Goal: Information Seeking & Learning: Learn about a topic

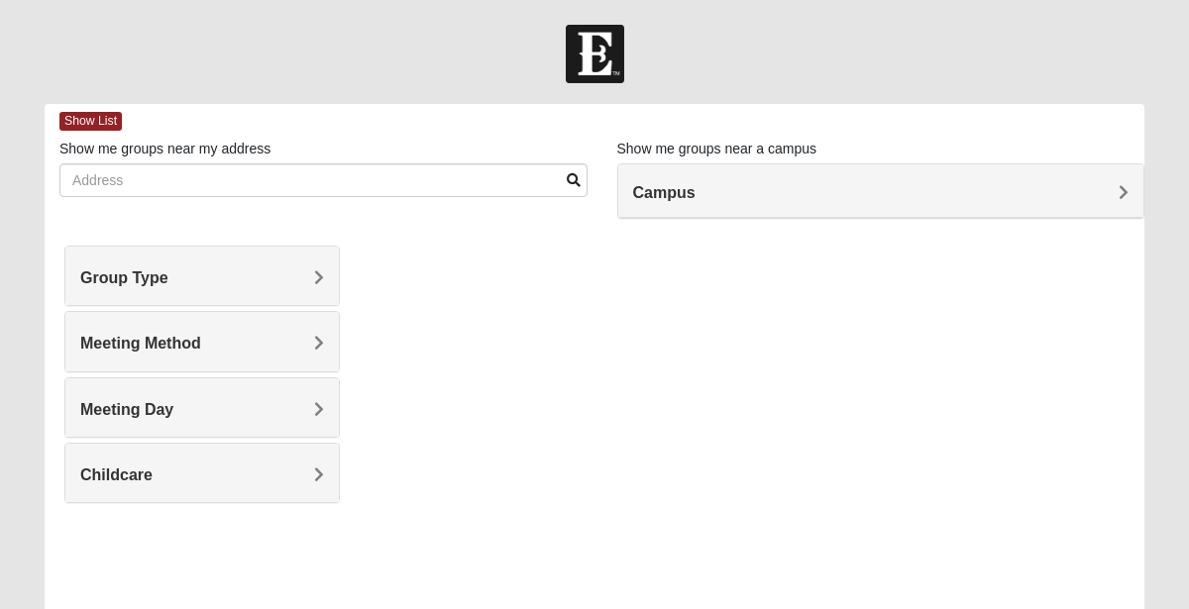
click at [194, 278] on h4 "Group Type" at bounding box center [202, 278] width 244 height 19
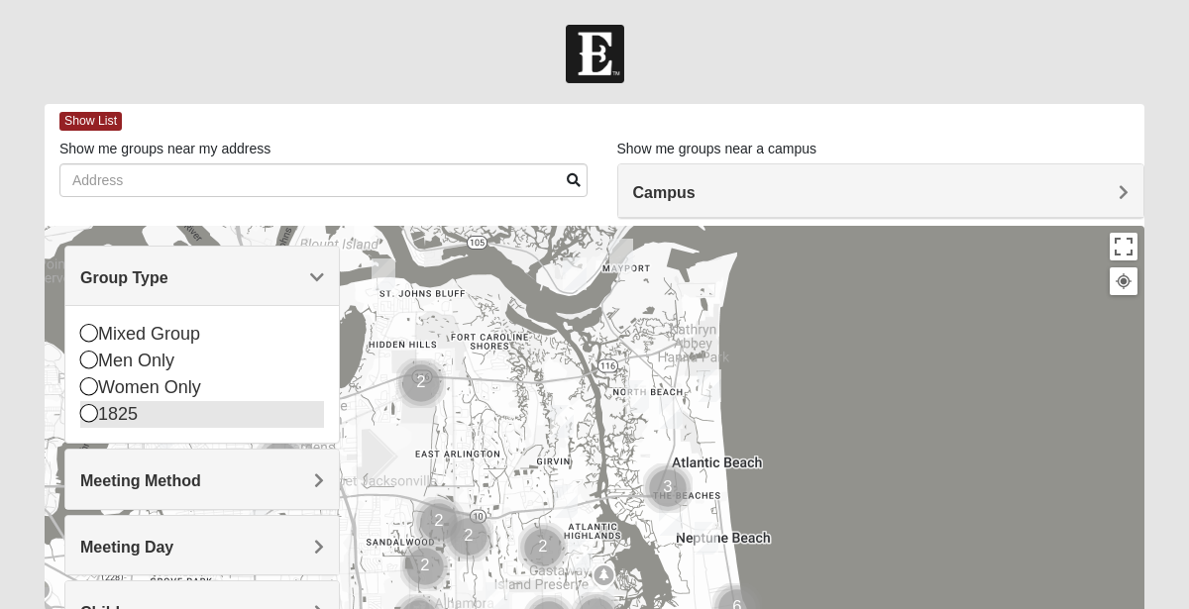
click at [125, 415] on div "1825" at bounding box center [202, 414] width 244 height 27
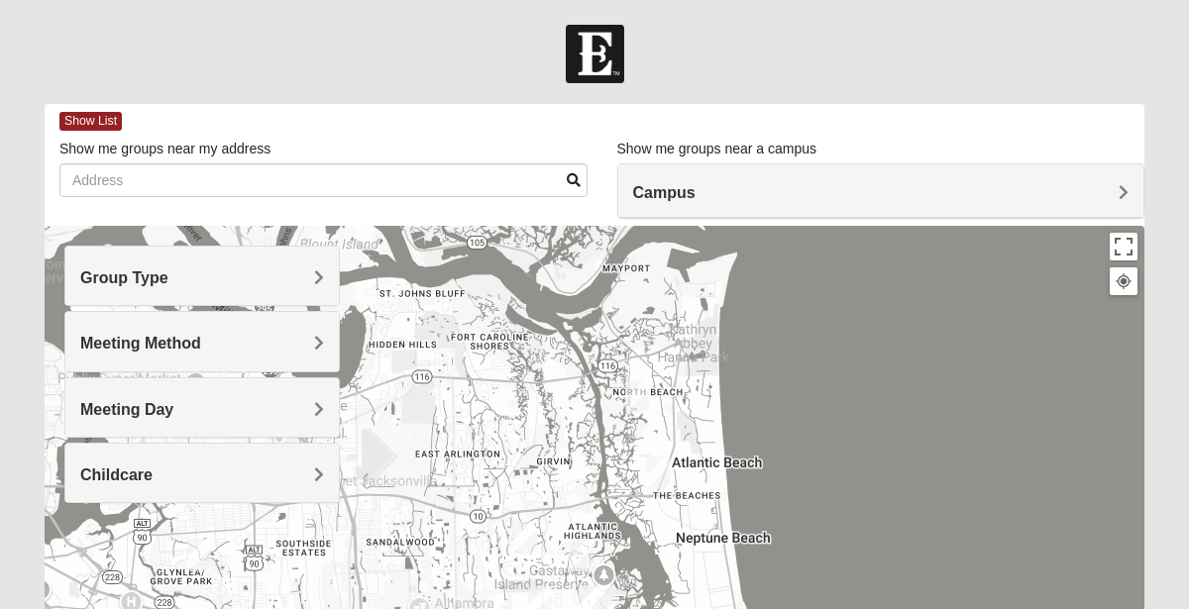
click at [209, 332] on div "Meeting Method" at bounding box center [202, 341] width 274 height 58
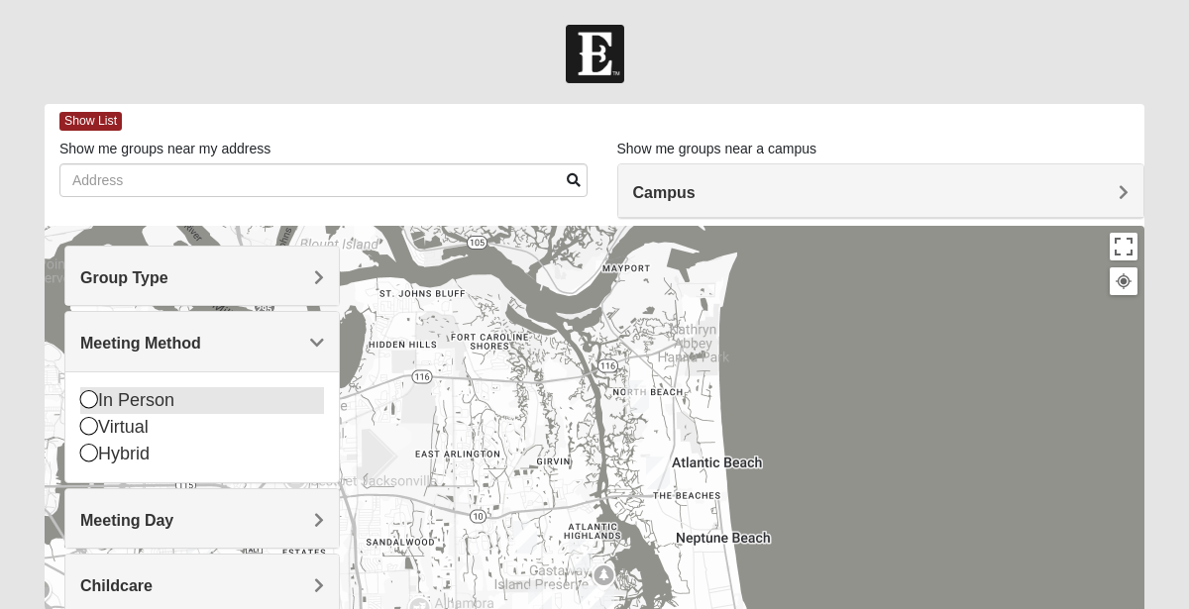
click at [149, 401] on div "In Person" at bounding box center [202, 400] width 244 height 27
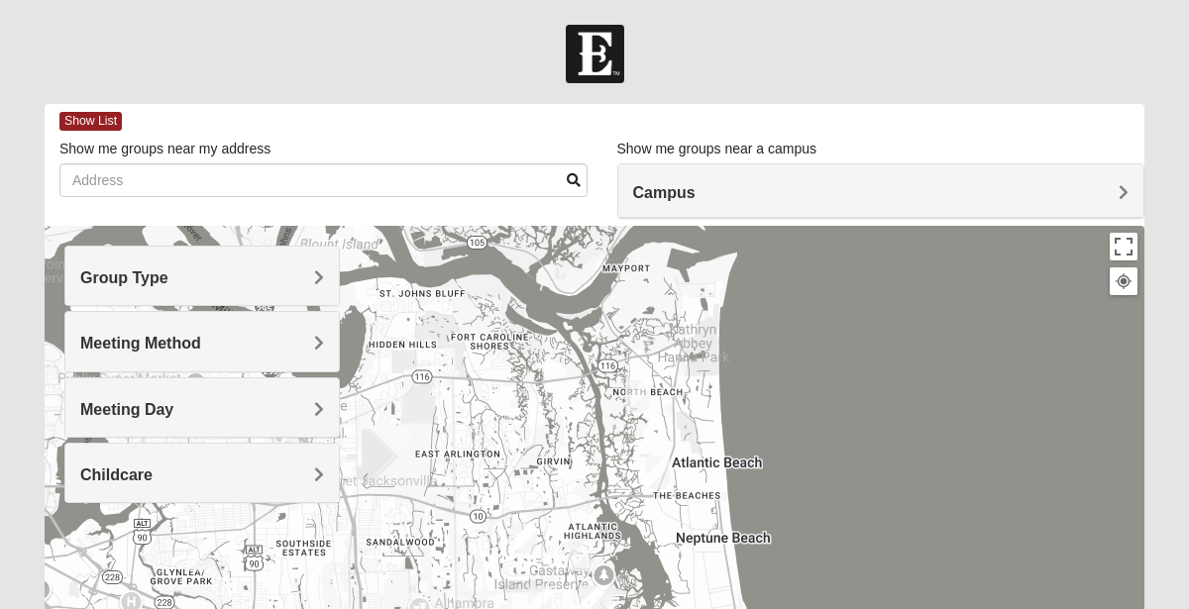
click at [183, 416] on h4 "Meeting Day" at bounding box center [202, 409] width 244 height 19
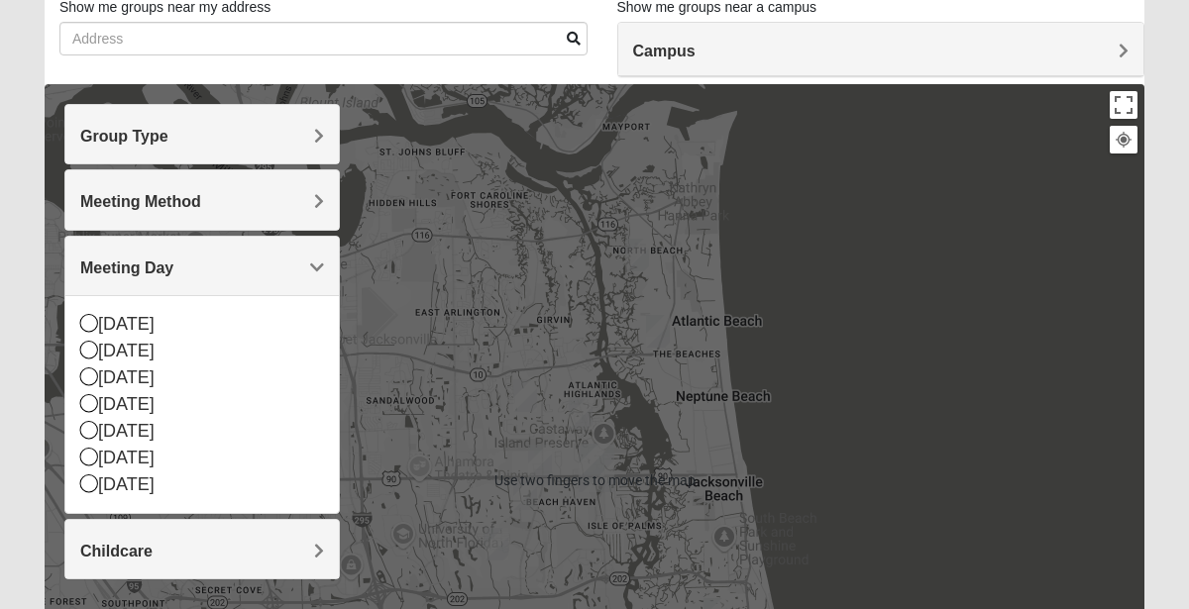
scroll to position [146, 0]
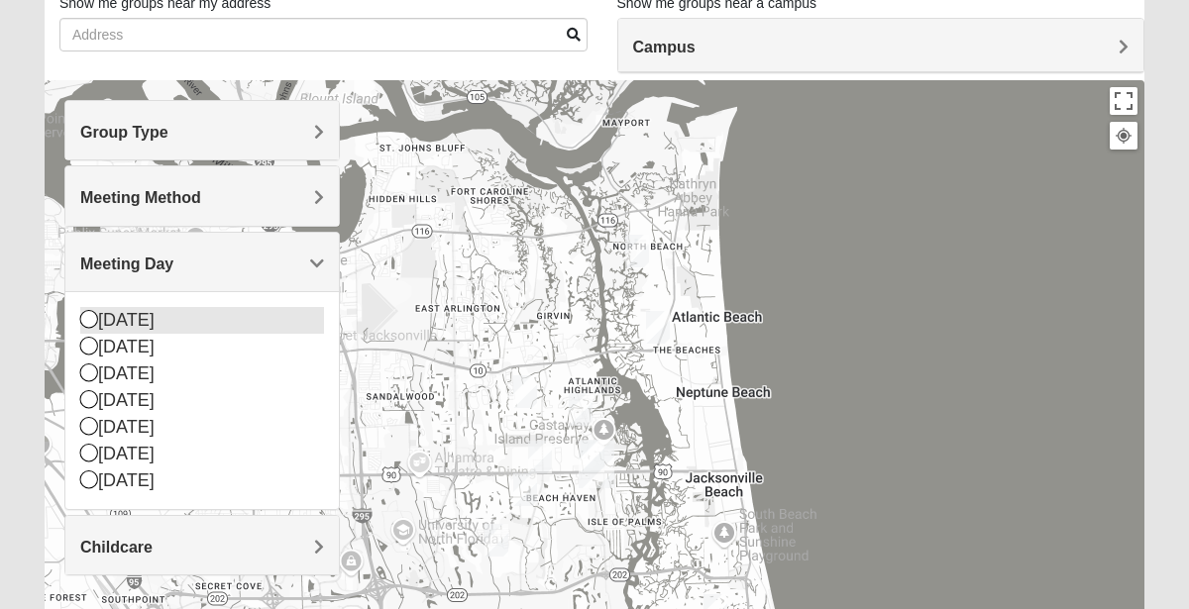
click at [134, 316] on div "[DATE]" at bounding box center [202, 320] width 244 height 27
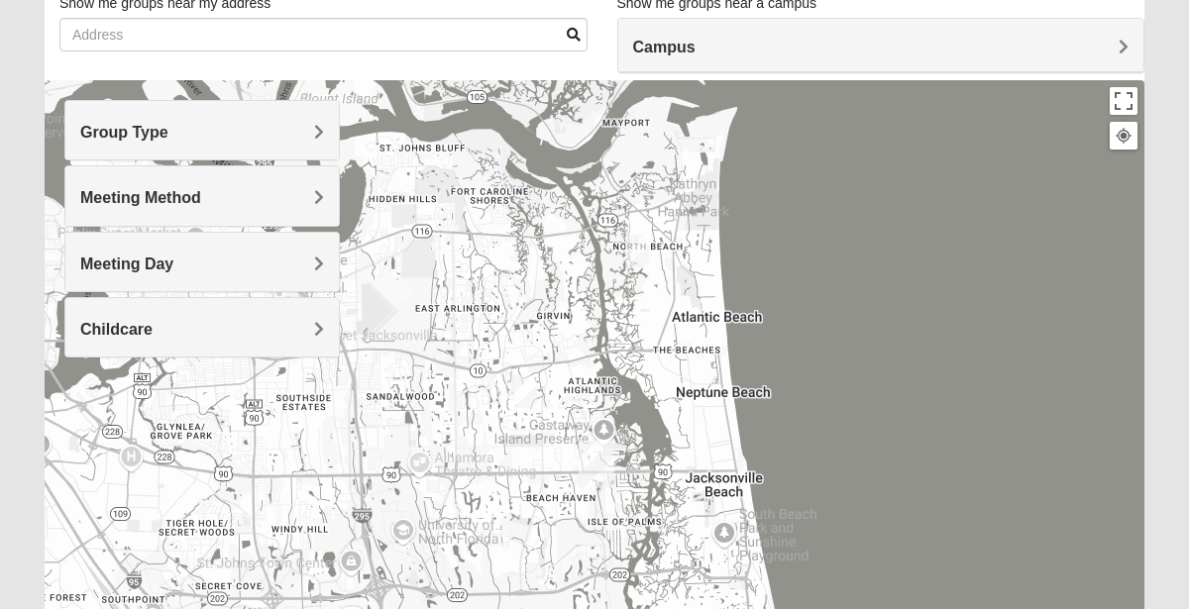
click at [137, 345] on div "Childcare" at bounding box center [202, 327] width 274 height 58
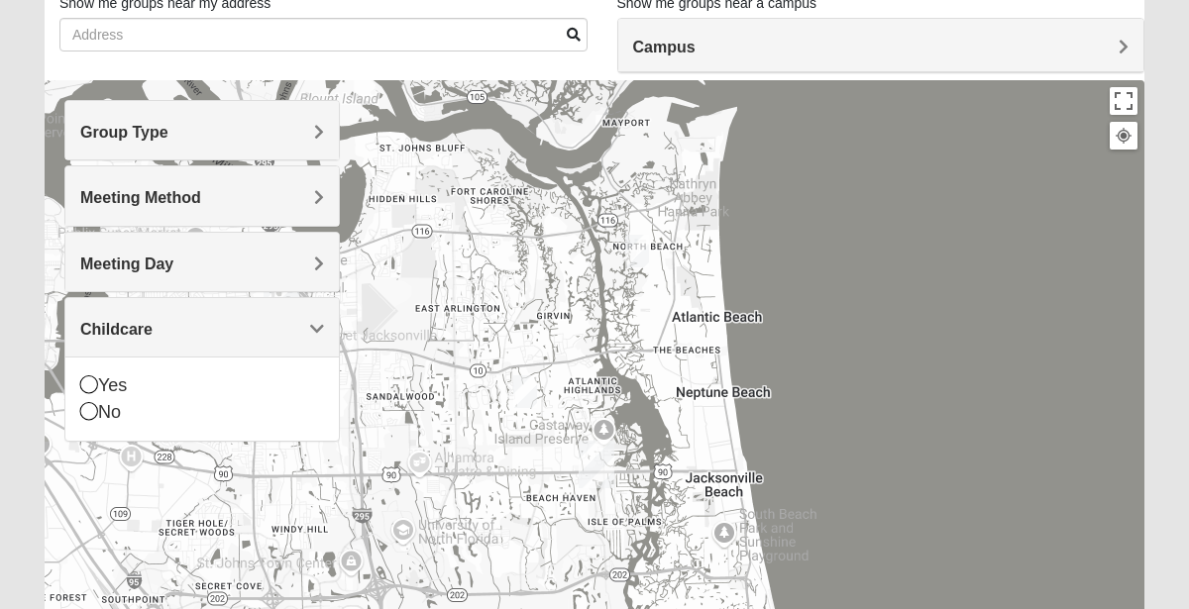
click at [224, 260] on h4 "Meeting Day" at bounding box center [202, 264] width 244 height 19
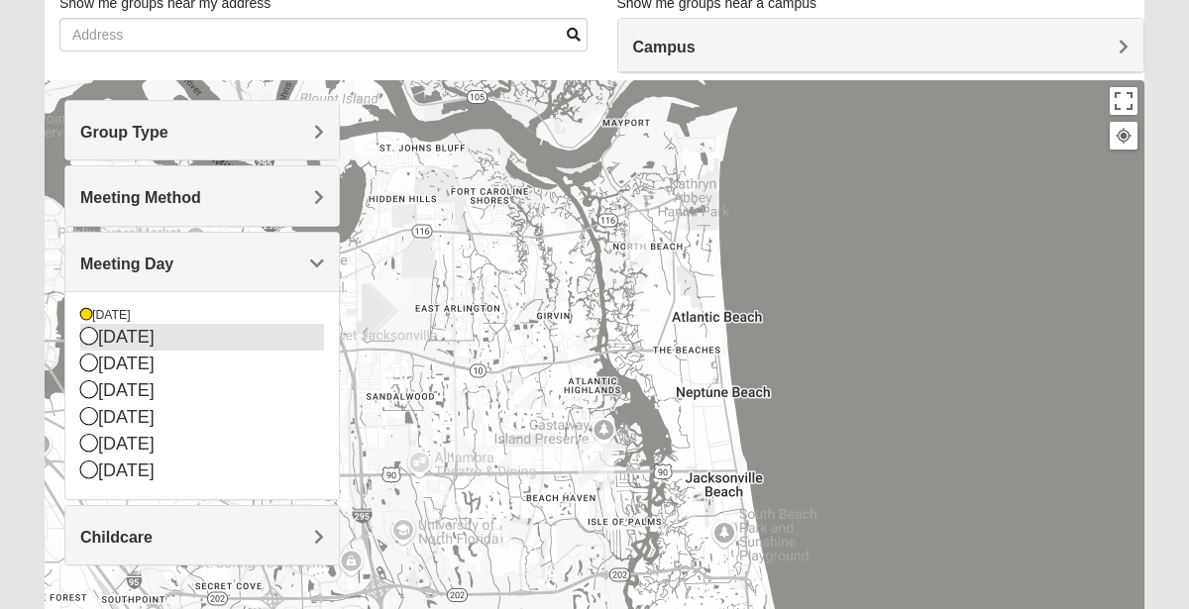
click at [151, 342] on div "[DATE]" at bounding box center [202, 337] width 244 height 27
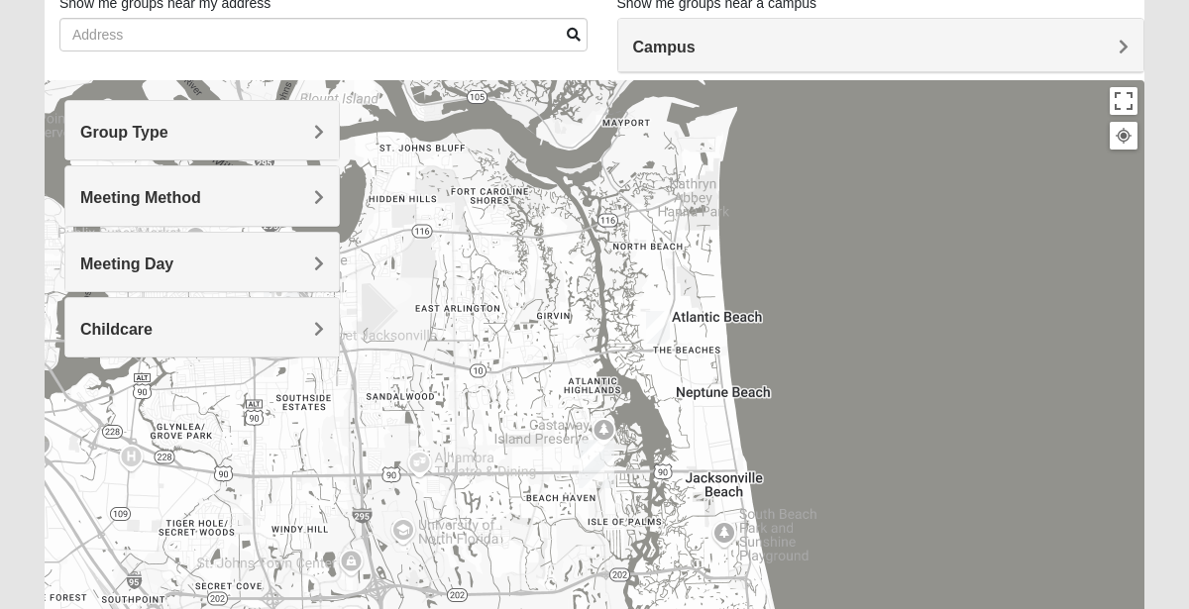
click at [237, 259] on h4 "Meeting Day" at bounding box center [202, 264] width 244 height 19
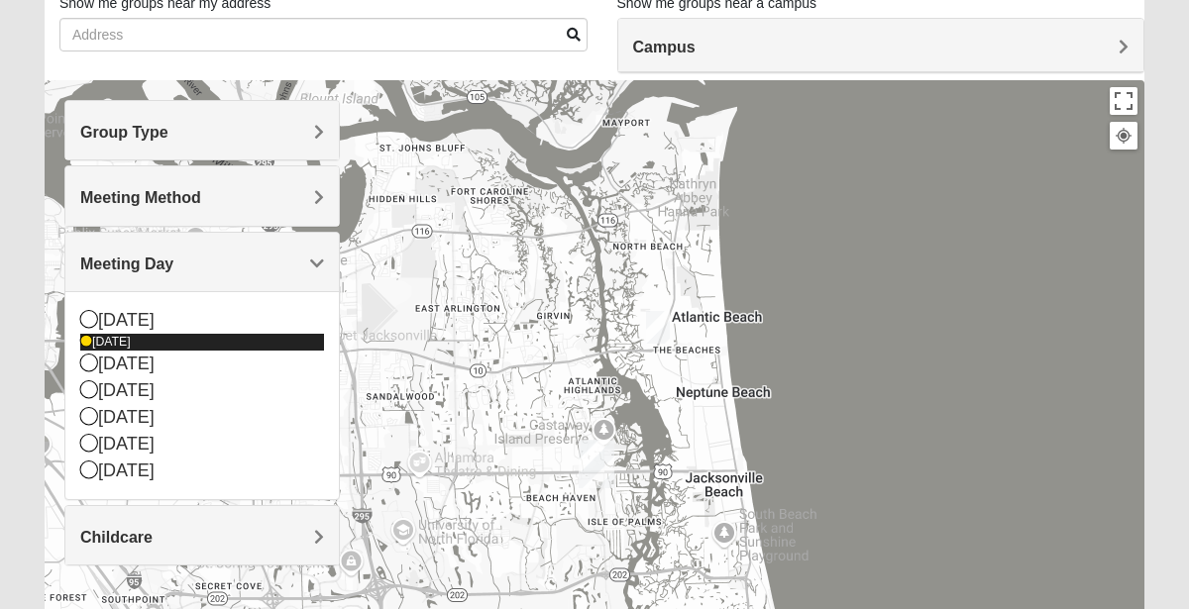
click at [125, 345] on div "[DATE]" at bounding box center [202, 342] width 244 height 17
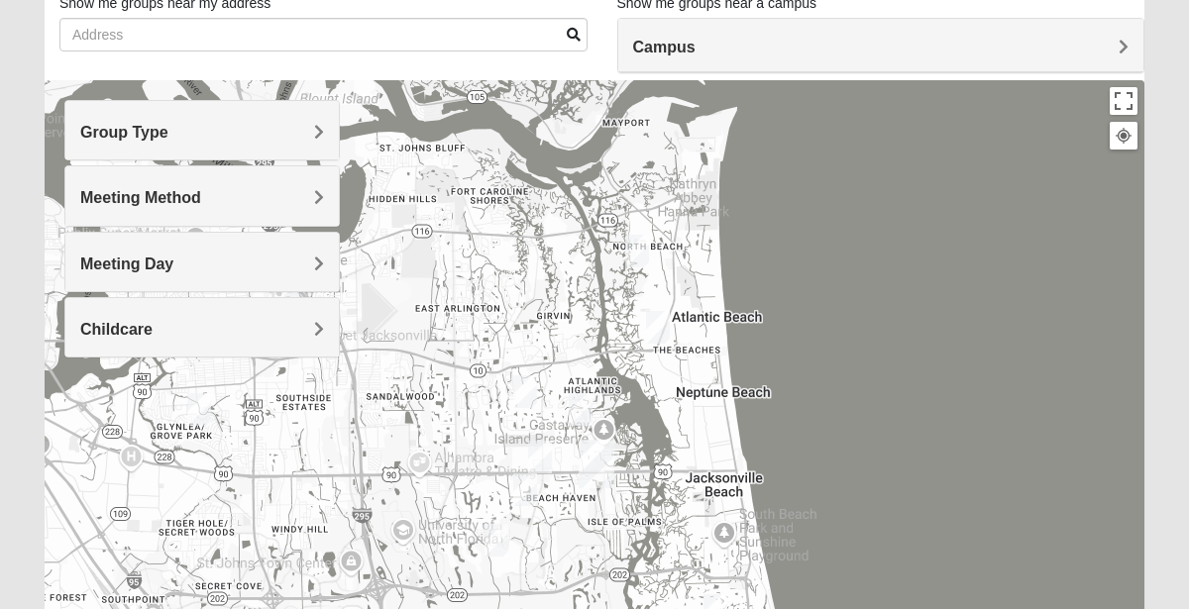
click at [178, 306] on div "Childcare" at bounding box center [202, 327] width 274 height 58
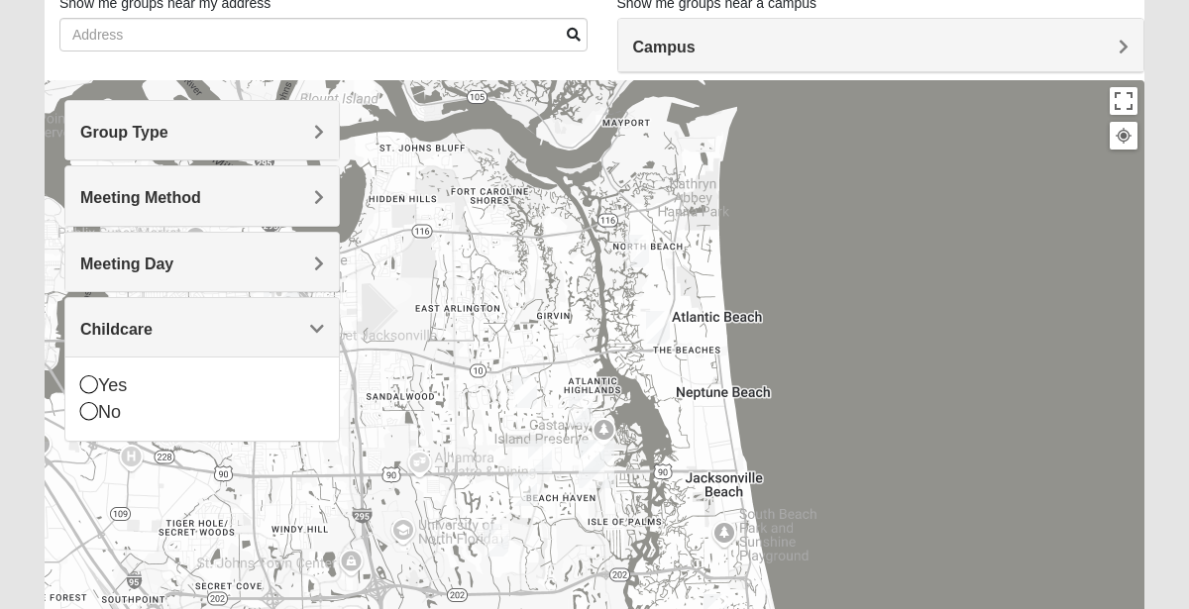
click at [178, 306] on div "Childcare" at bounding box center [202, 327] width 274 height 58
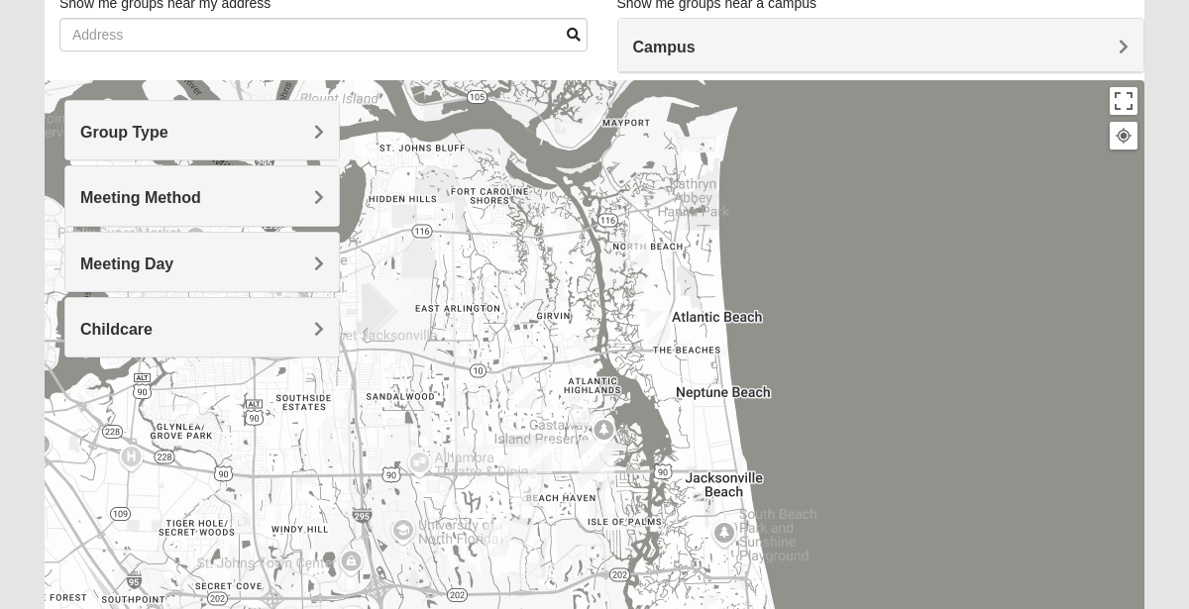
click at [276, 119] on div "Group Type" at bounding box center [202, 130] width 274 height 58
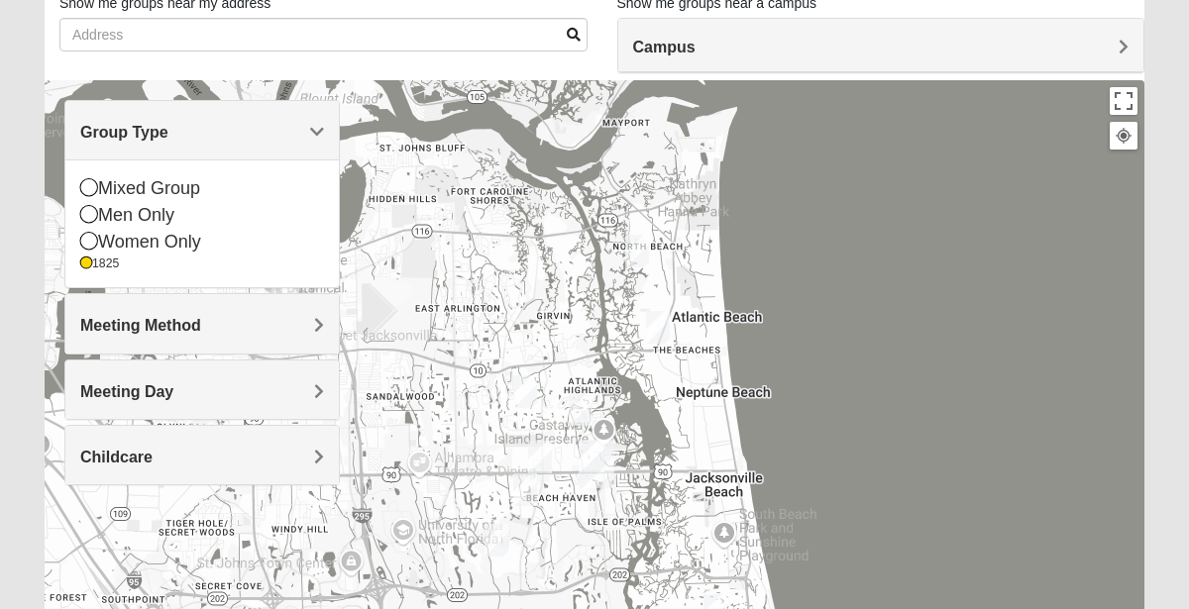
click at [276, 119] on div "Group Type" at bounding box center [202, 130] width 274 height 58
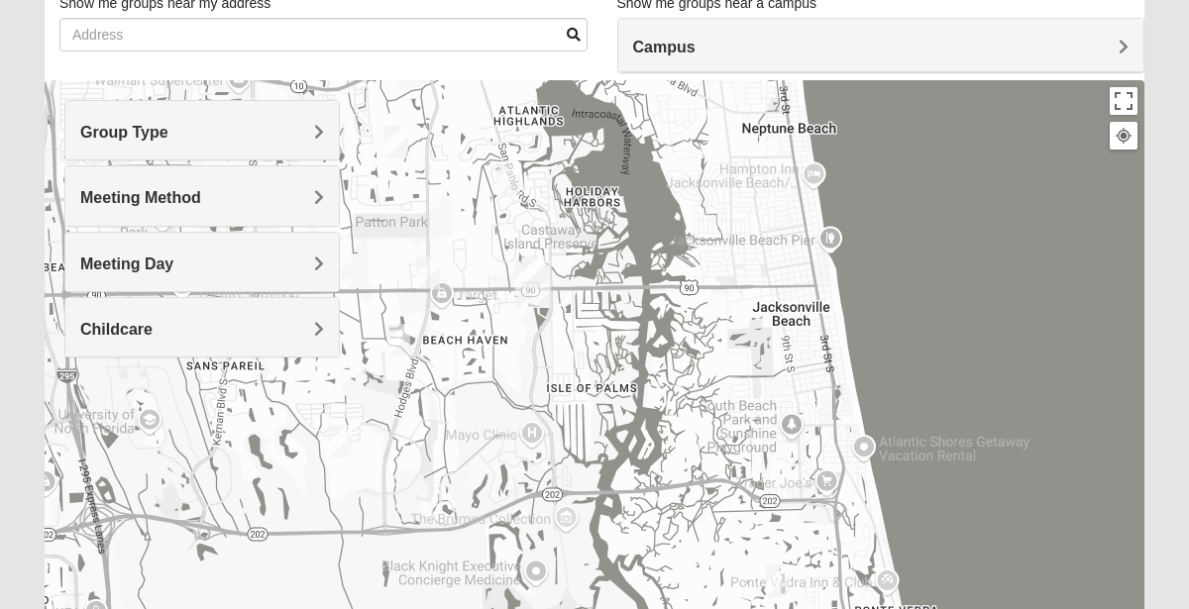
click at [531, 298] on img "San Pablo" at bounding box center [533, 284] width 52 height 63
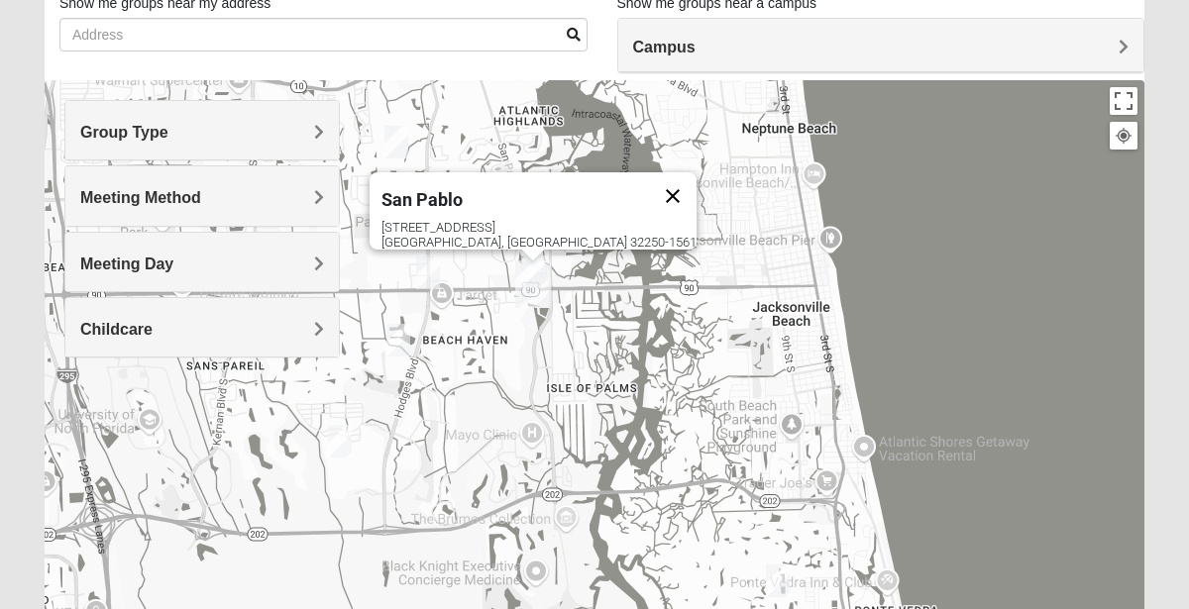
click at [649, 189] on button "Close" at bounding box center [673, 196] width 48 height 48
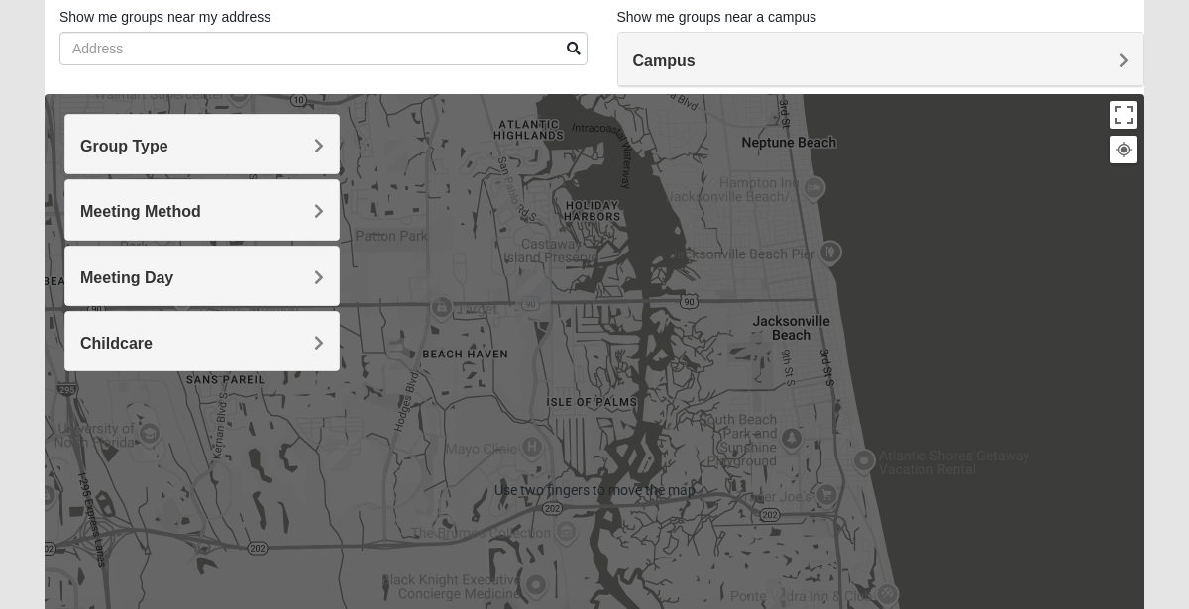
scroll to position [132, 0]
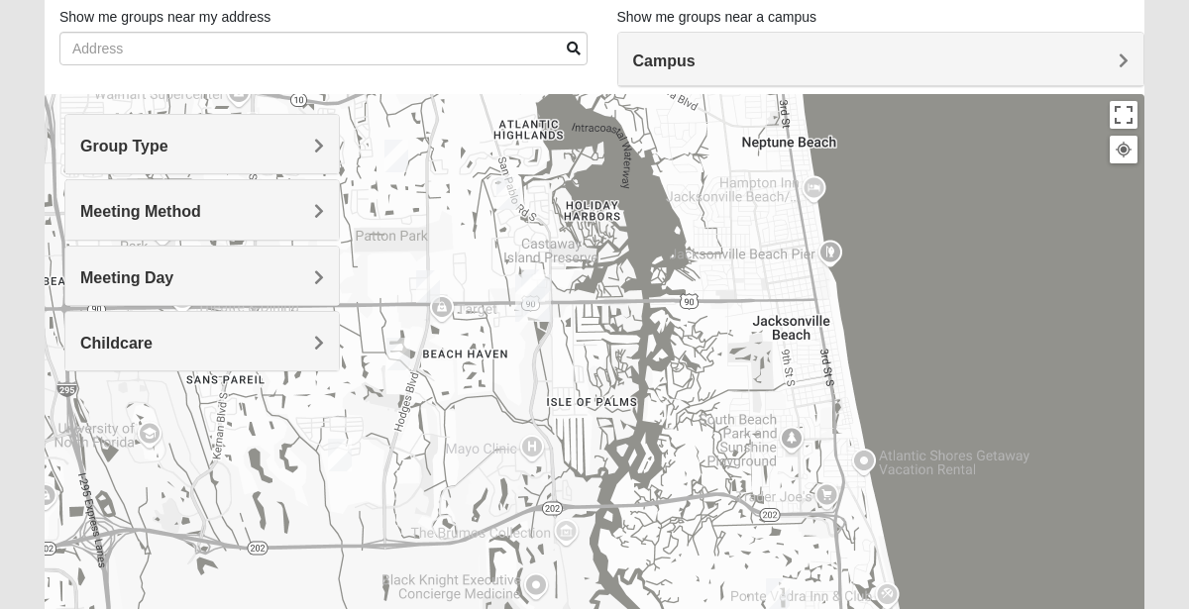
click at [512, 197] on img "1825 Womens Wood 32224" at bounding box center [509, 193] width 40 height 49
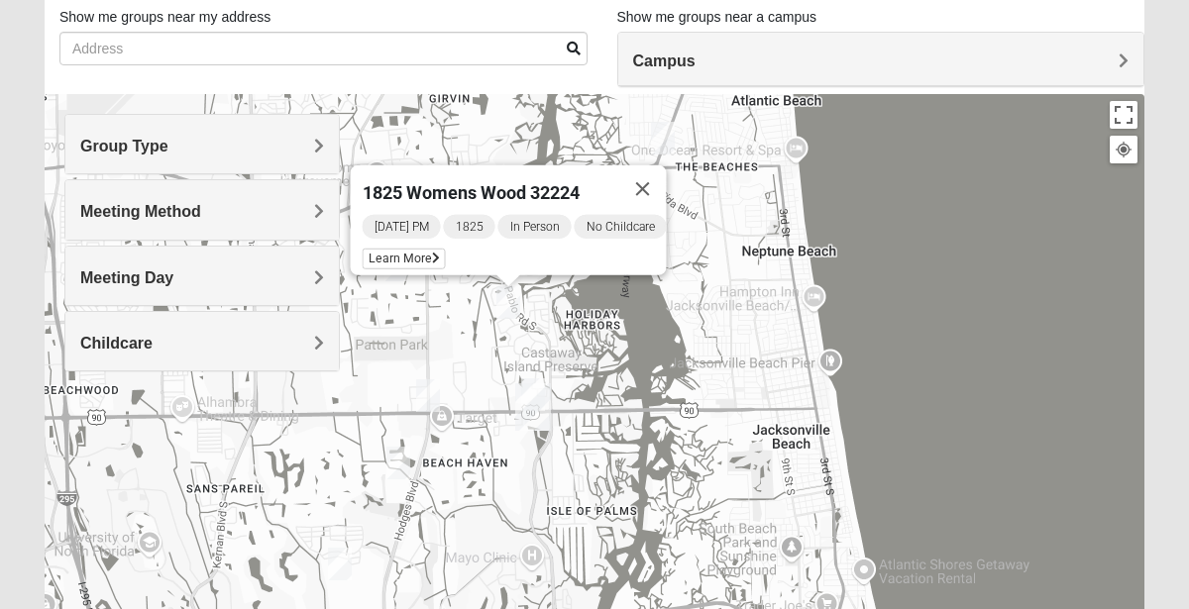
click at [431, 397] on img "1825 Womens Annis/Ferguson 32246" at bounding box center [428, 396] width 40 height 49
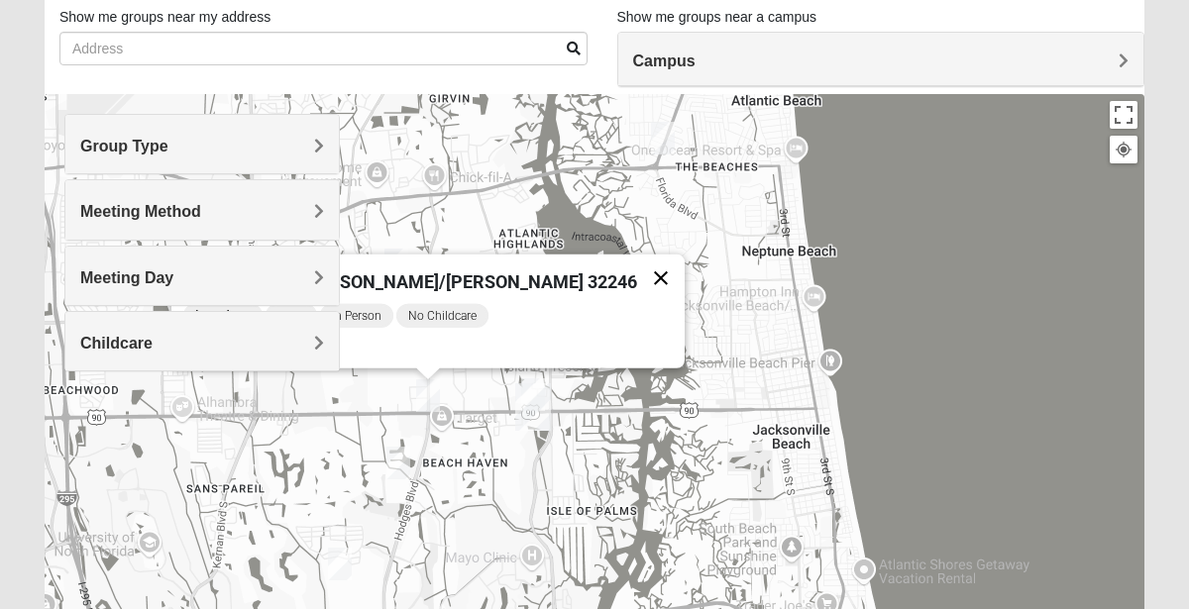
click at [637, 262] on button "Close" at bounding box center [661, 279] width 48 height 48
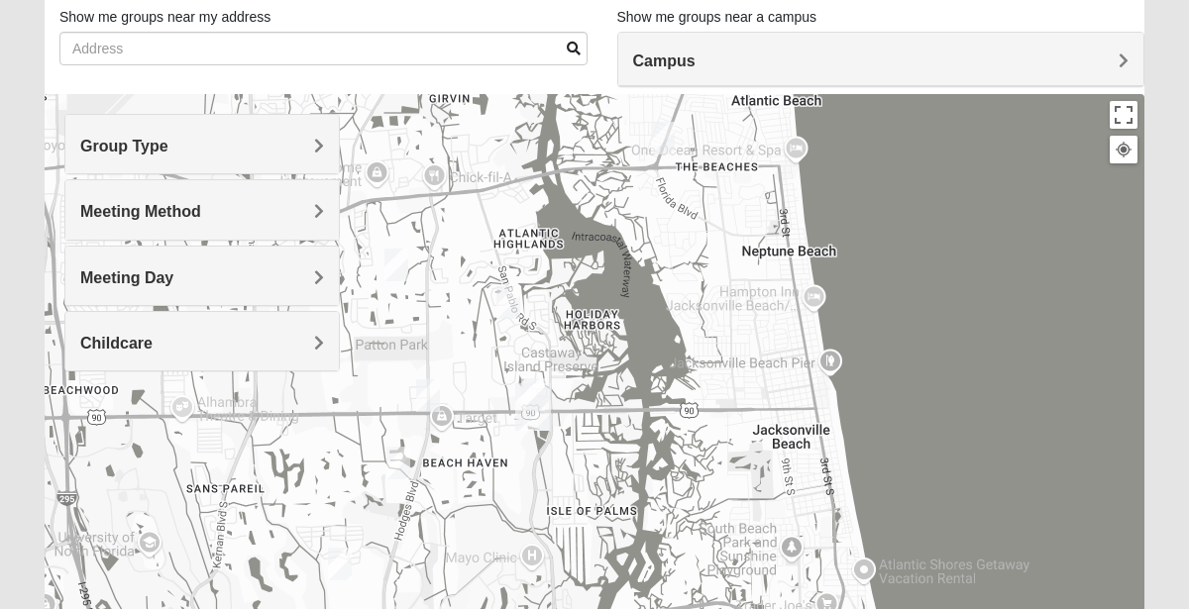
click at [411, 264] on img "1825 Mixed Annis 32246" at bounding box center [397, 265] width 40 height 49
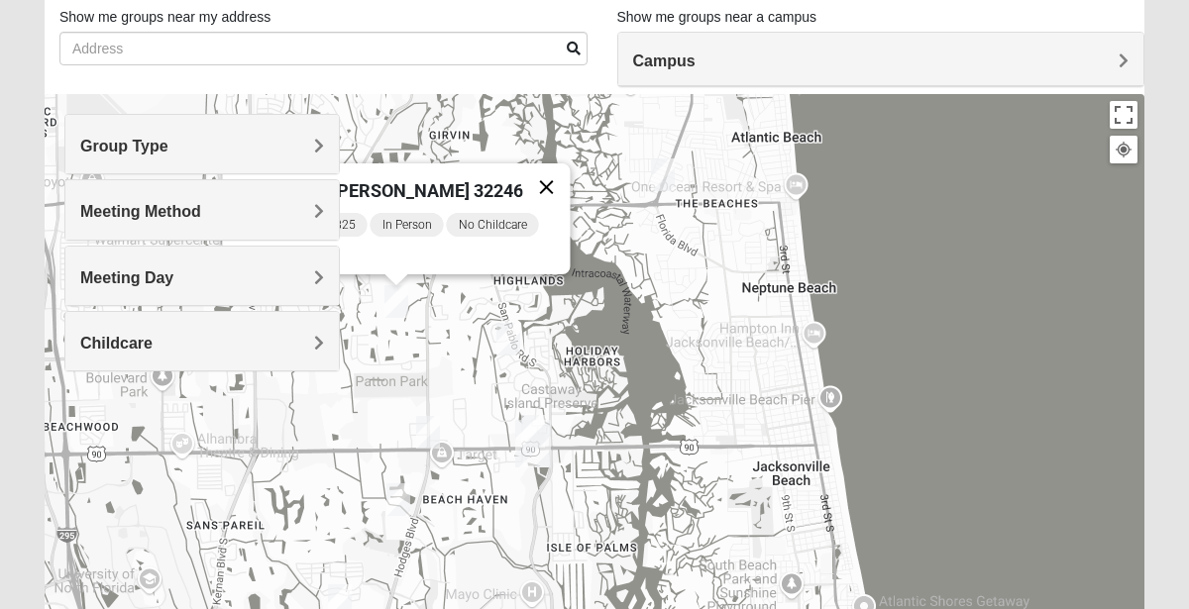
click at [537, 172] on button "Close" at bounding box center [547, 188] width 48 height 48
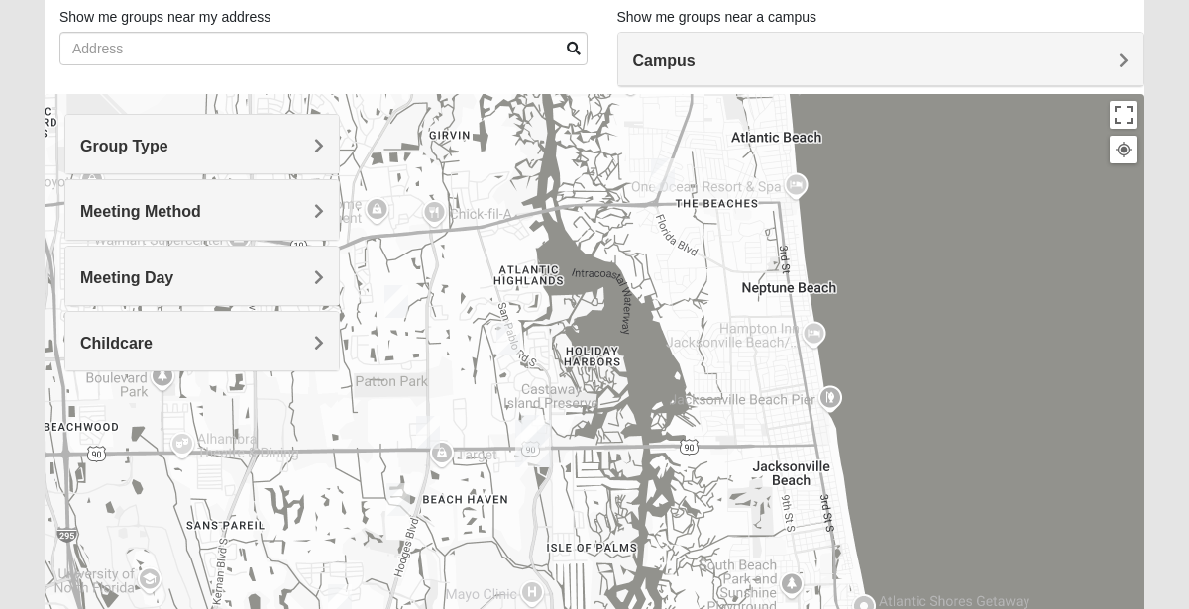
click at [811, 52] on h4 "Campus" at bounding box center [881, 61] width 497 height 19
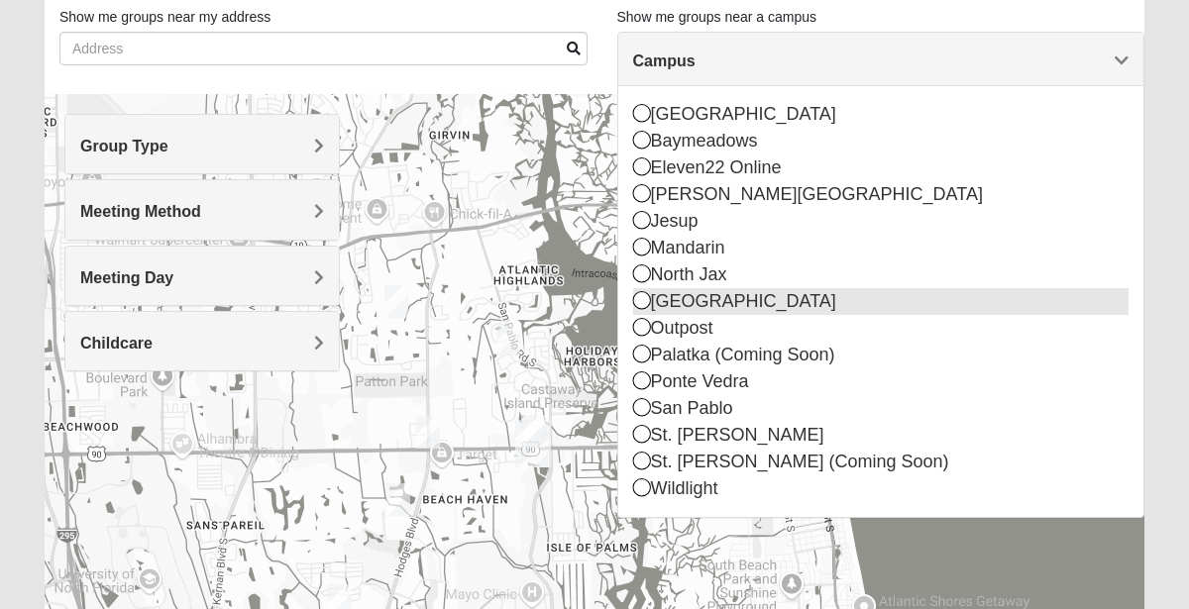
click at [675, 307] on div "[GEOGRAPHIC_DATA]" at bounding box center [881, 301] width 497 height 27
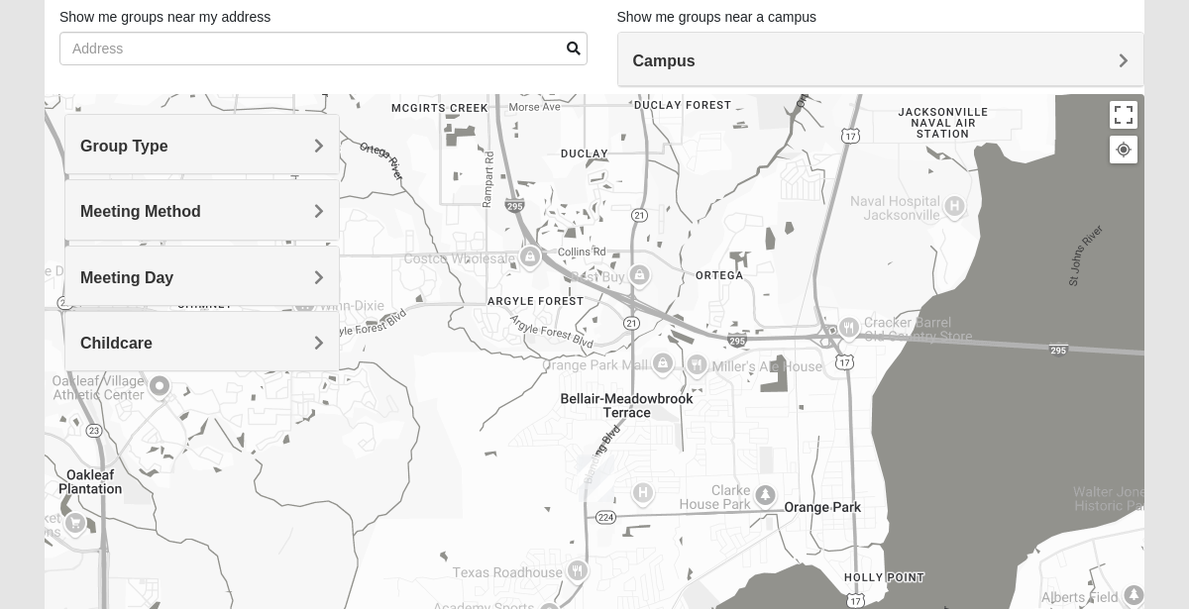
click at [577, 469] on img "Orange Park" at bounding box center [597, 478] width 52 height 63
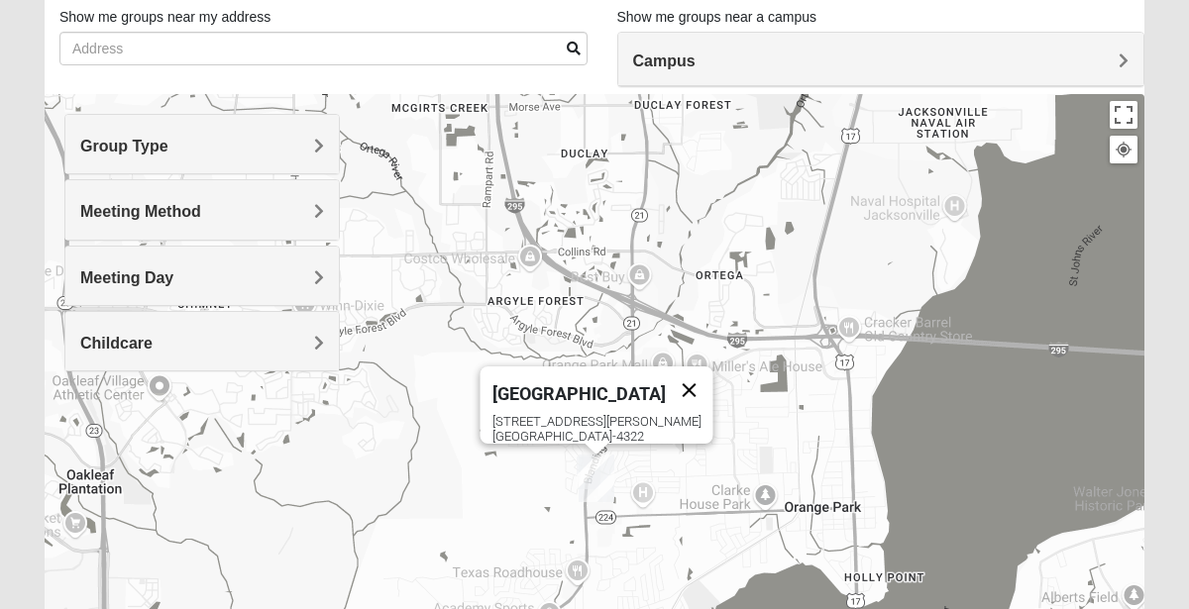
click at [666, 380] on button "Close" at bounding box center [690, 391] width 48 height 48
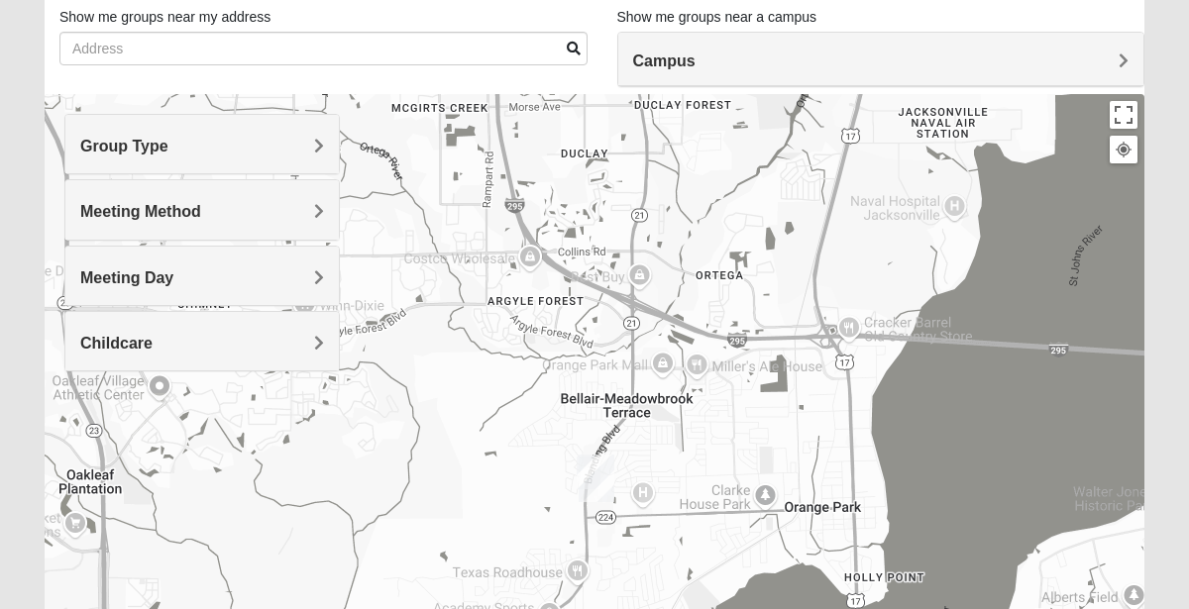
click at [610, 471] on img "Orange Park" at bounding box center [597, 478] width 52 height 63
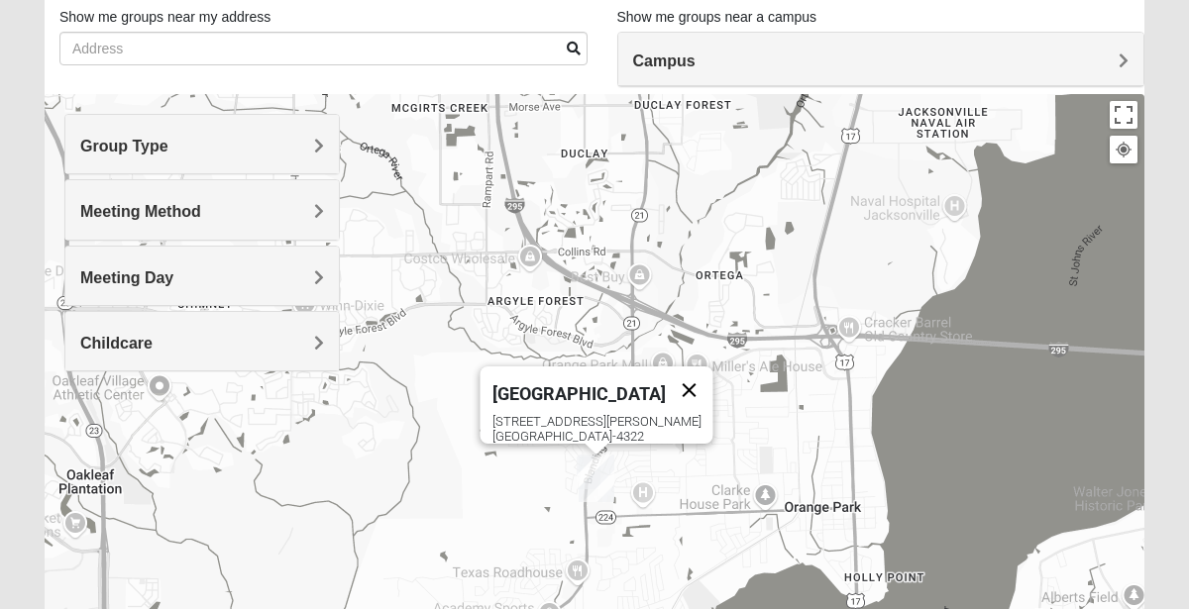
click at [666, 379] on button "Close" at bounding box center [690, 391] width 48 height 48
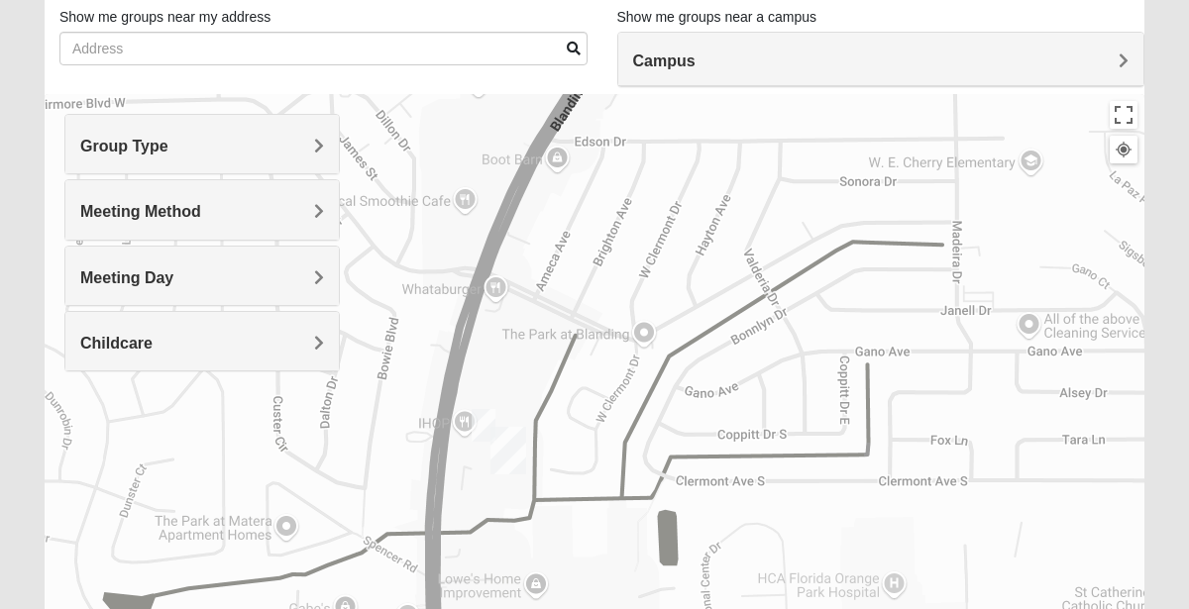
click at [489, 420] on img "Orange Park" at bounding box center [509, 450] width 52 height 63
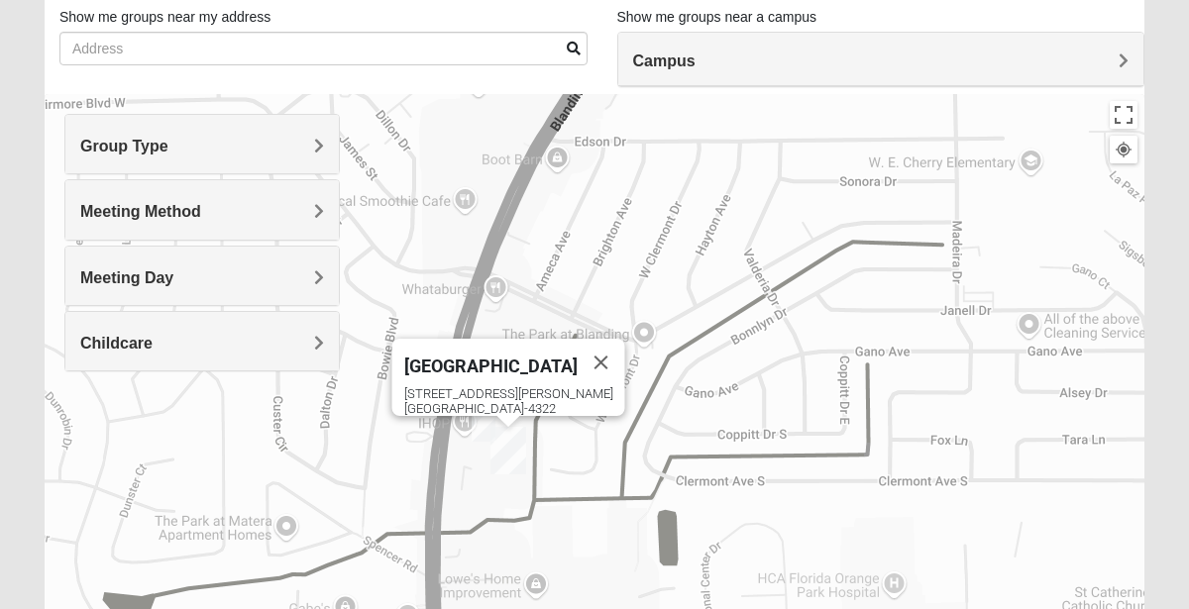
click at [518, 445] on img "Orange Park" at bounding box center [509, 450] width 52 height 63
click at [475, 431] on img "1825 Women Hearons" at bounding box center [484, 425] width 40 height 49
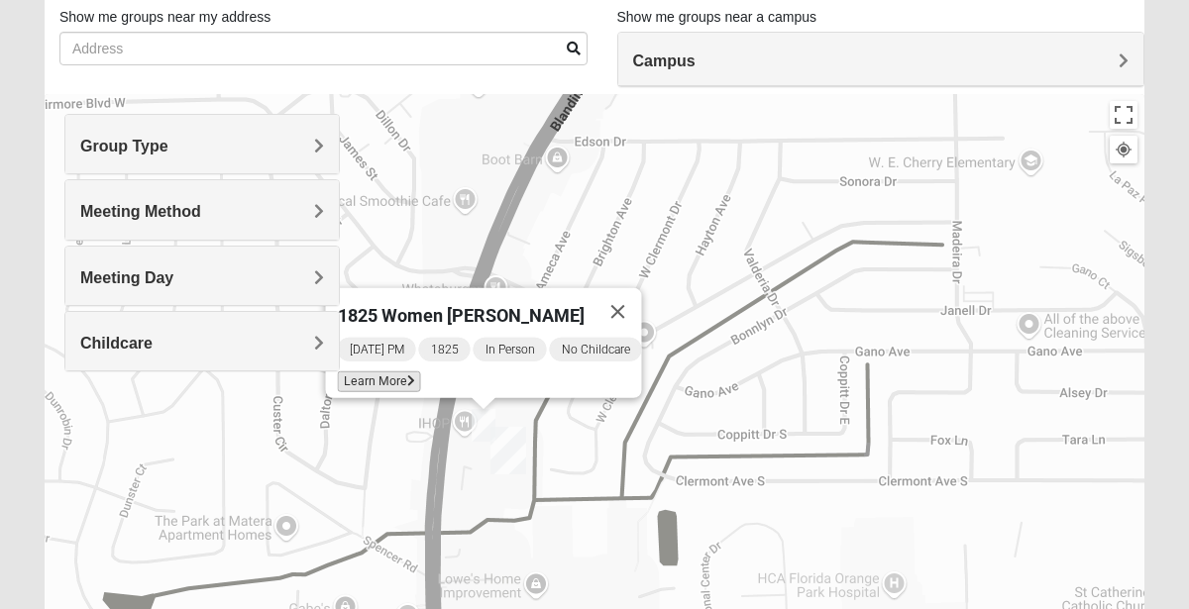
click at [392, 377] on span "Learn More" at bounding box center [379, 382] width 83 height 21
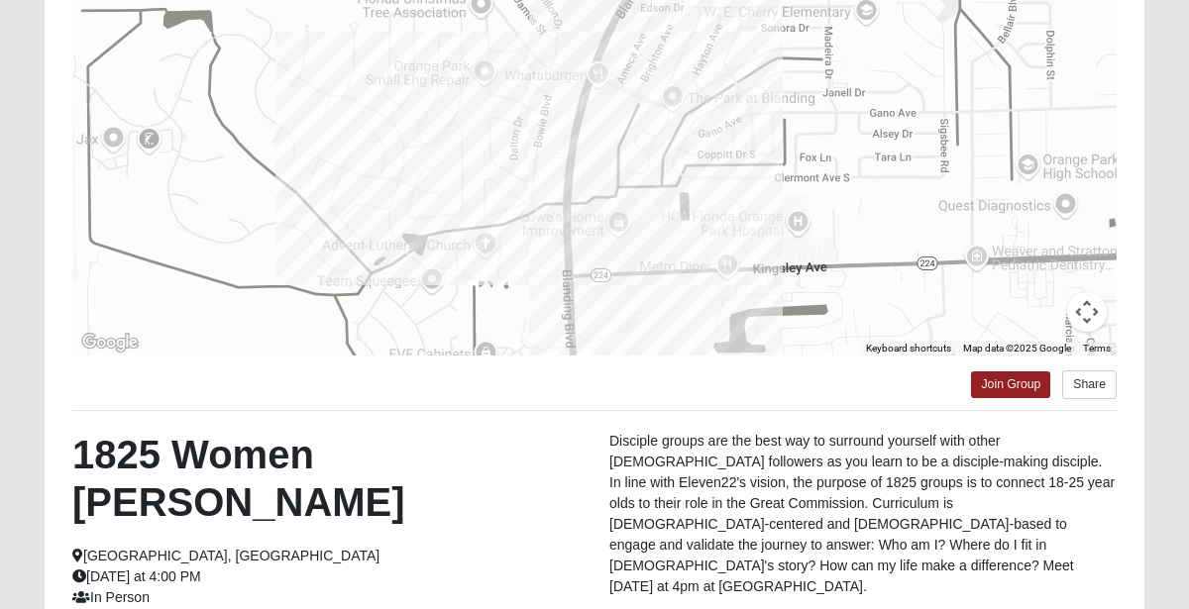
scroll to position [0, 0]
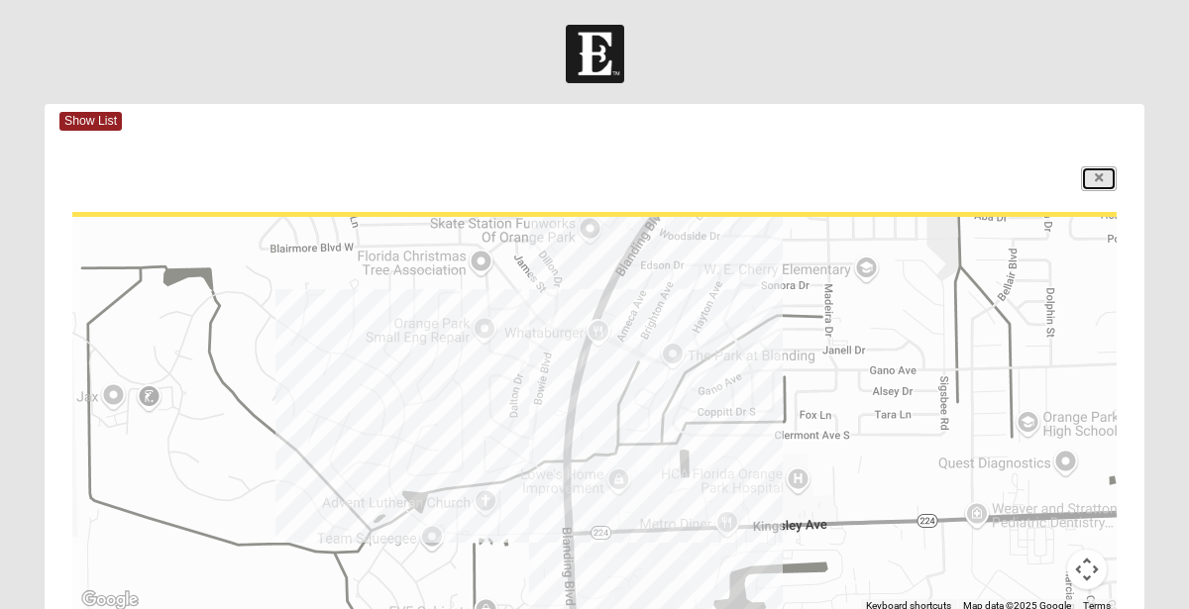
click at [1104, 182] on link at bounding box center [1099, 178] width 36 height 25
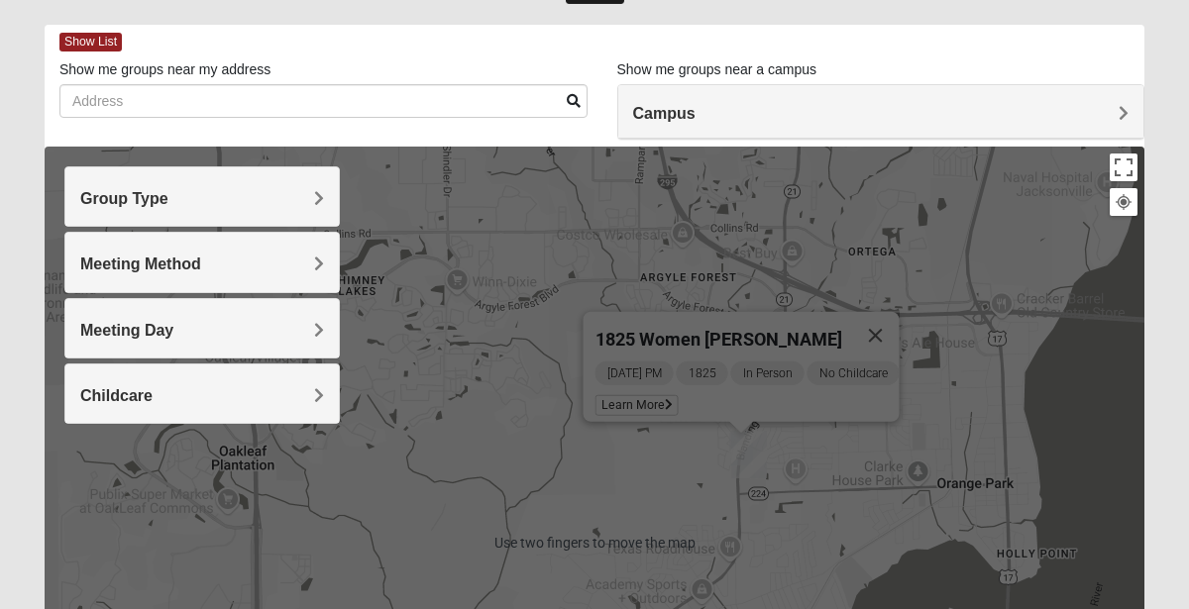
scroll to position [98, 0]
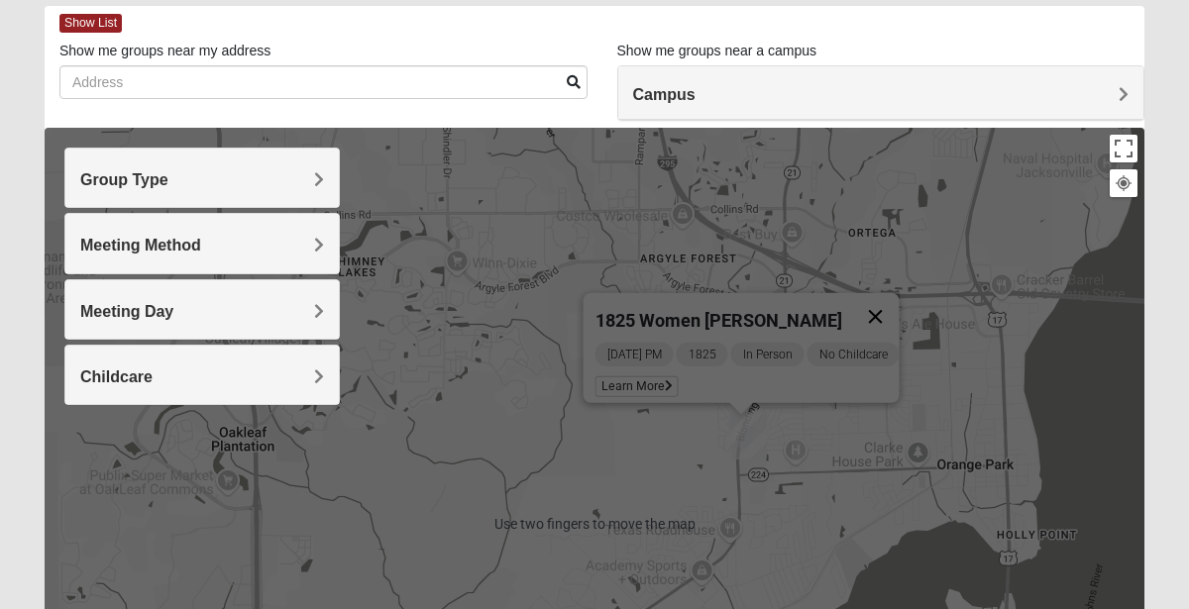
click at [873, 307] on button "Close" at bounding box center [876, 317] width 48 height 48
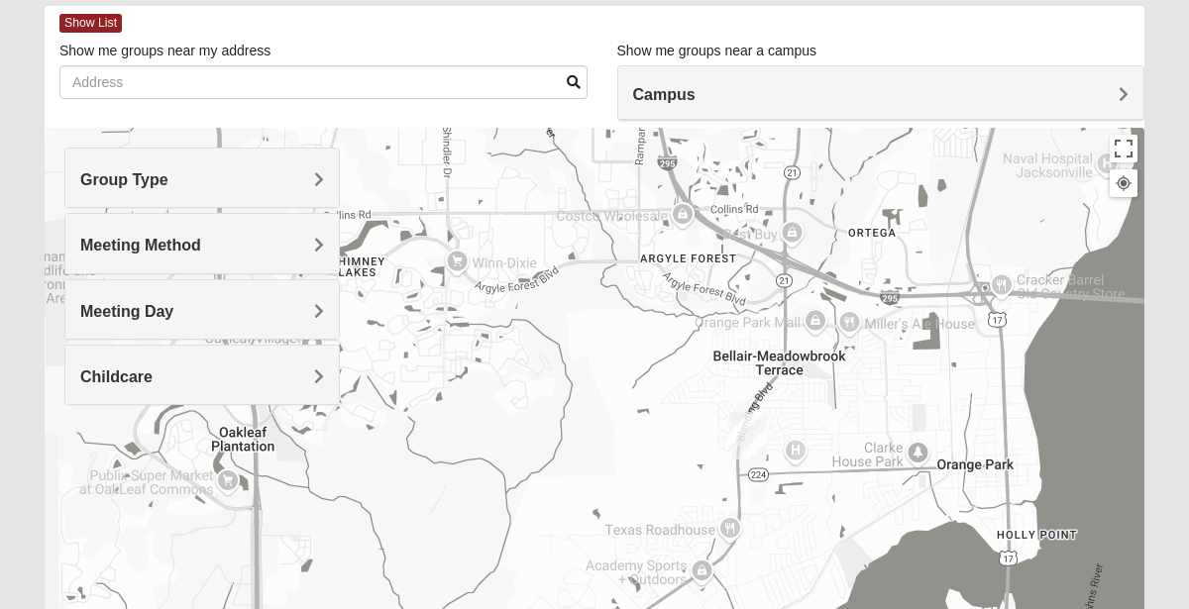
click at [908, 112] on div "Campus" at bounding box center [881, 93] width 526 height 54
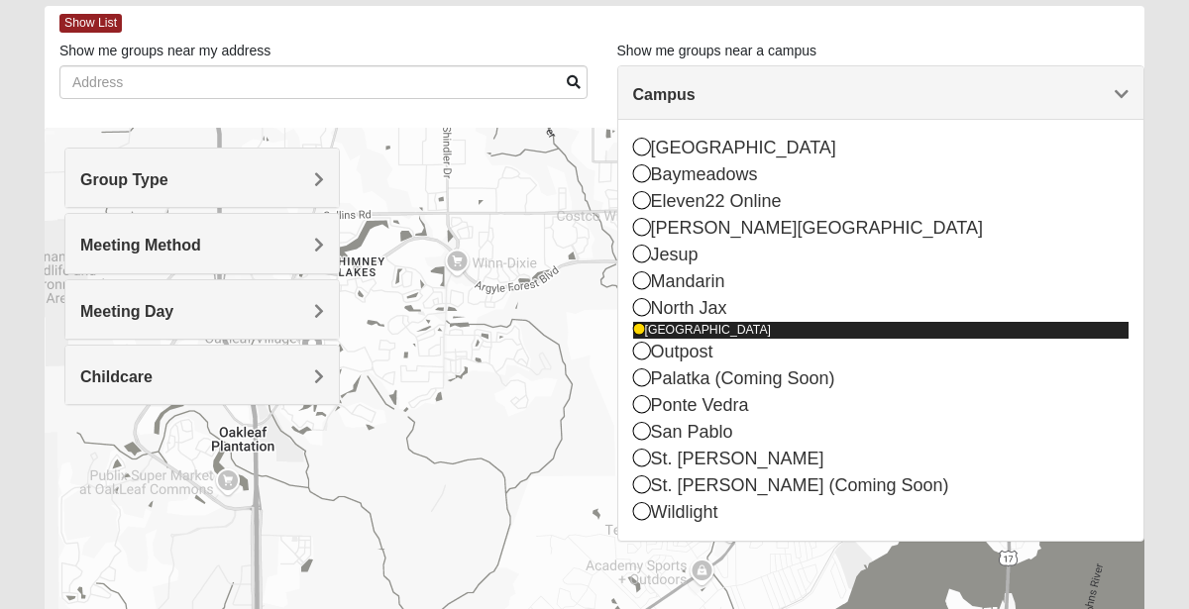
click at [675, 333] on div "[GEOGRAPHIC_DATA]" at bounding box center [881, 330] width 497 height 17
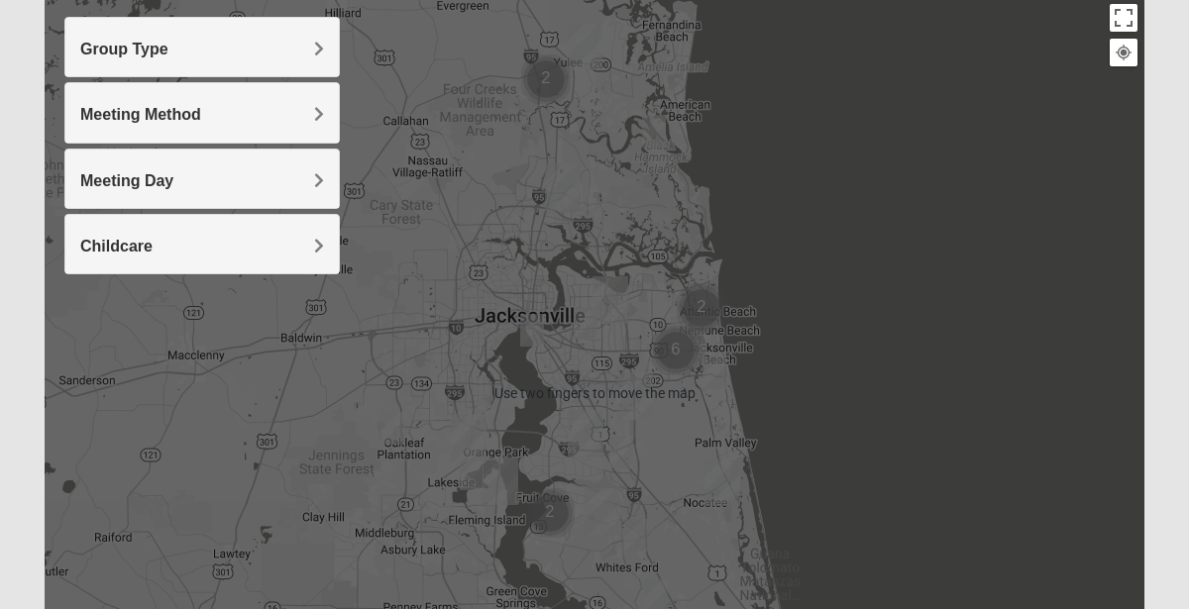
scroll to position [241, 0]
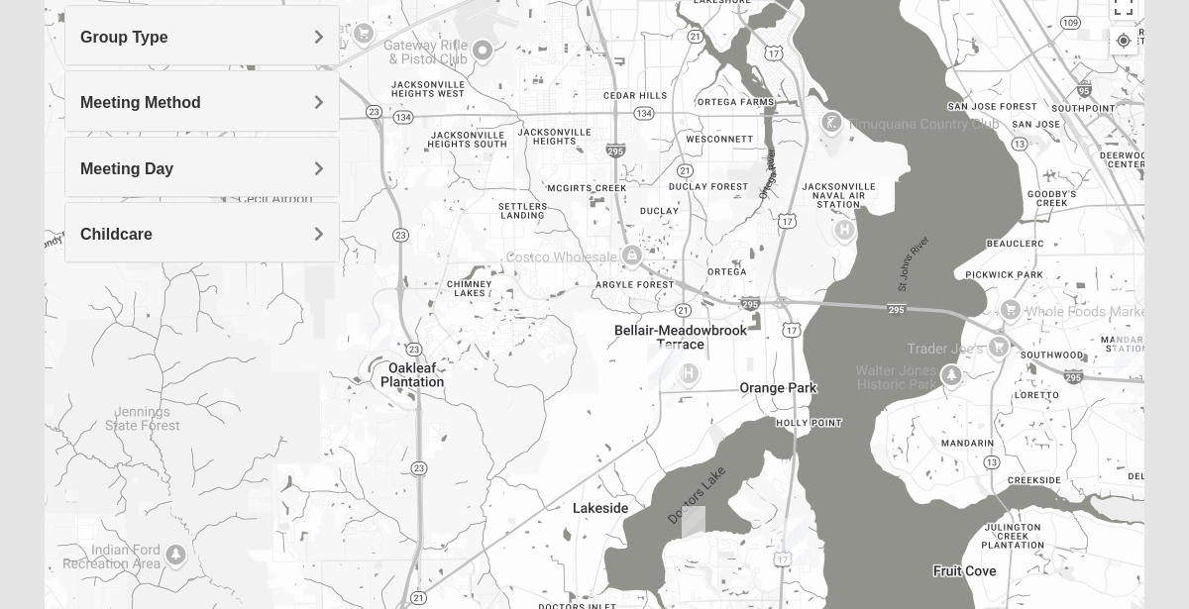
click at [383, 350] on img "1825 Mens Potrawski 32065" at bounding box center [379, 339] width 40 height 49
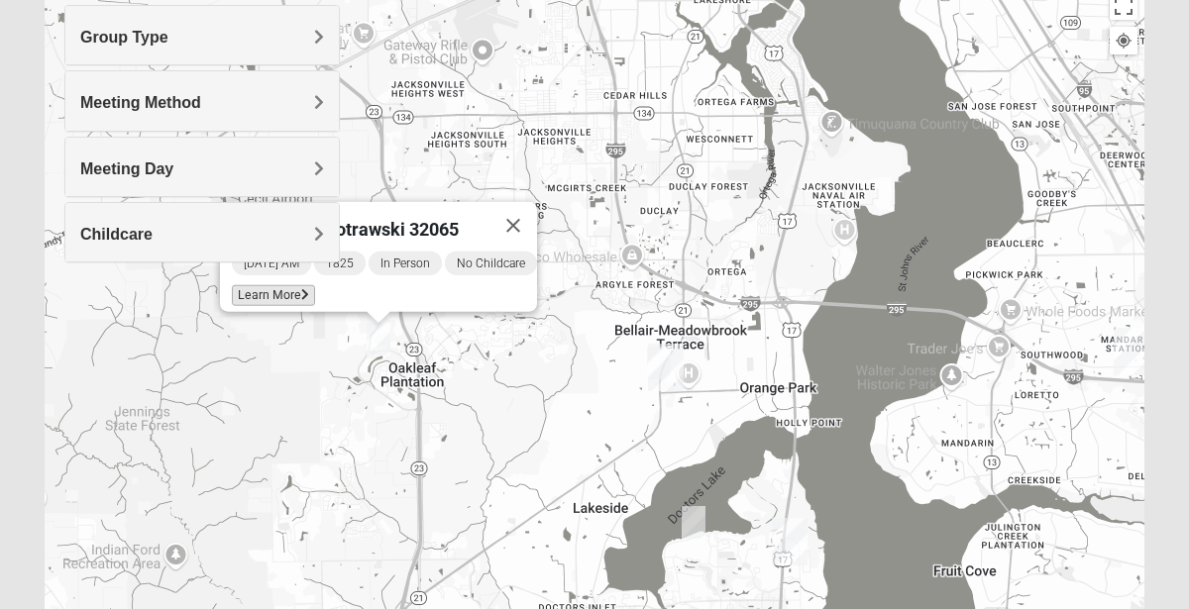
click at [293, 291] on span "Learn More" at bounding box center [273, 295] width 83 height 21
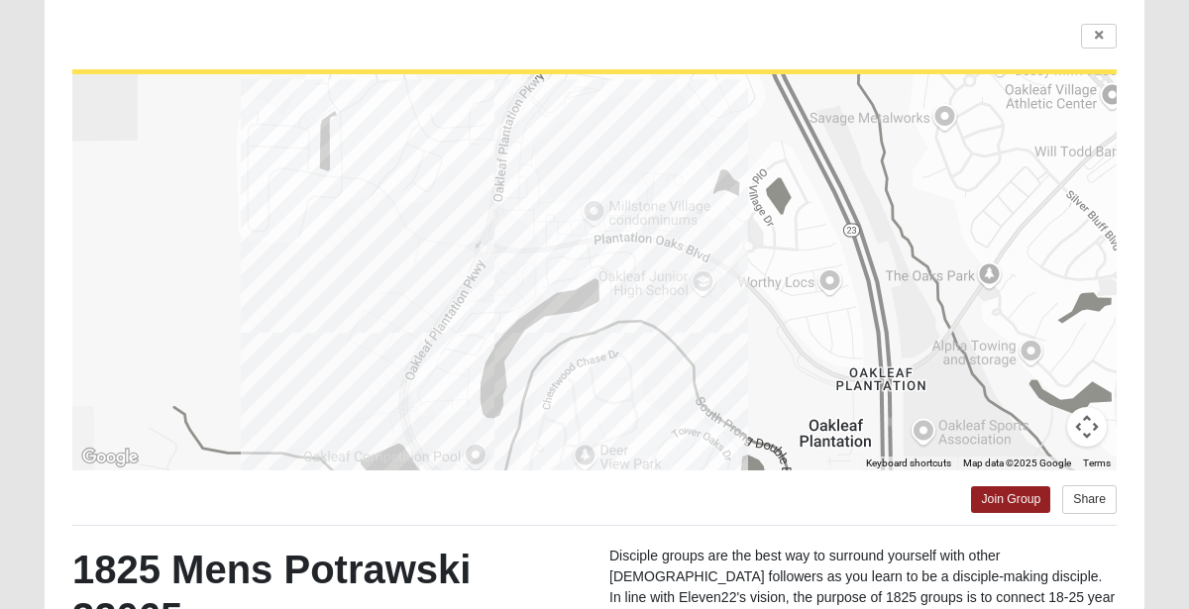
scroll to position [142, 0]
click at [1093, 46] on link at bounding box center [1099, 37] width 36 height 25
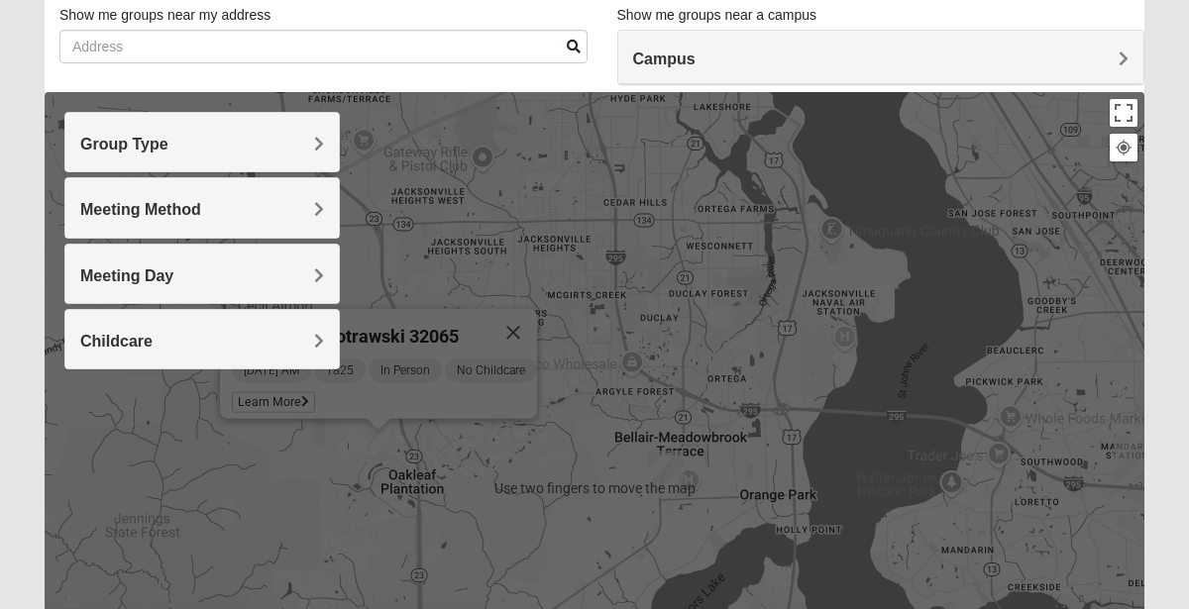
scroll to position [135, 0]
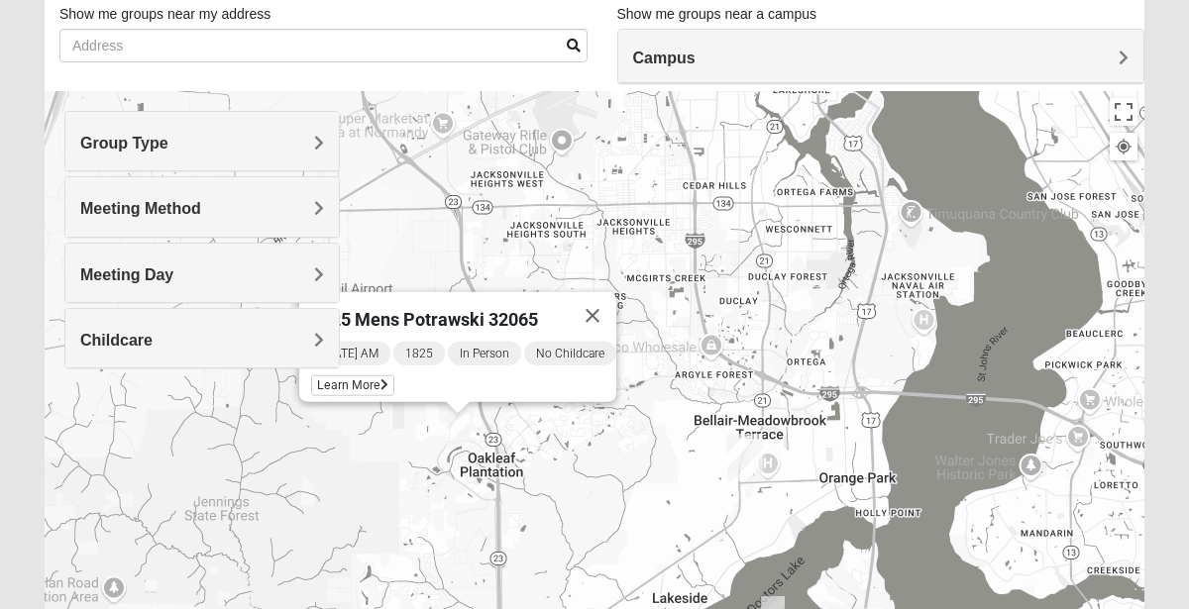
click at [283, 160] on div "Group Type" at bounding box center [202, 141] width 274 height 58
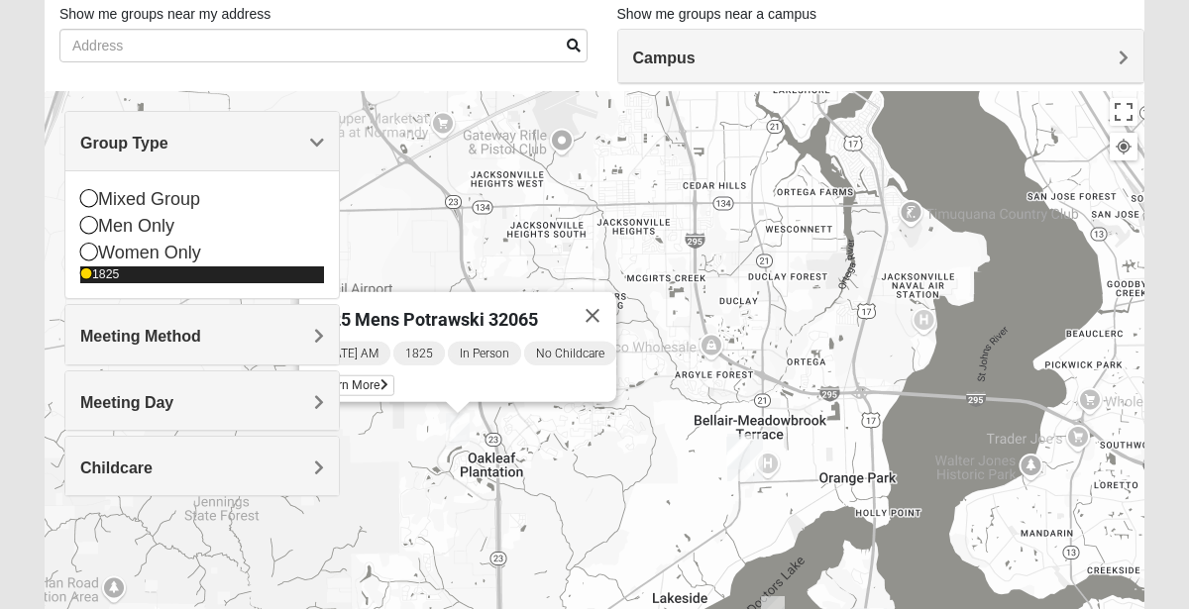
click at [160, 270] on div "1825" at bounding box center [202, 275] width 244 height 17
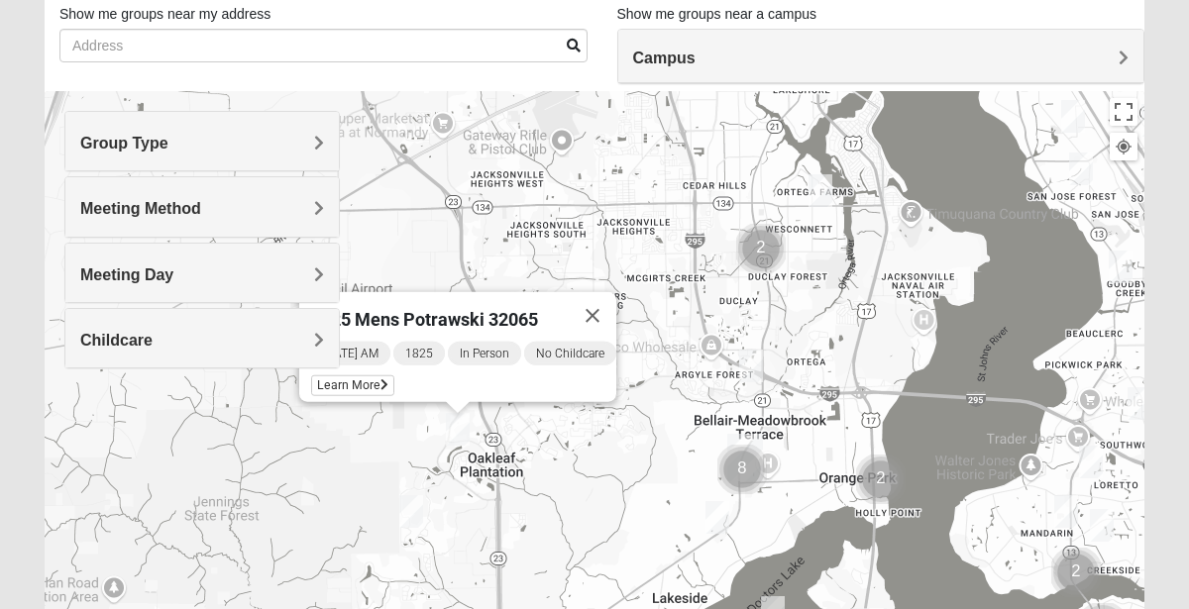
click at [212, 159] on div "Group Type" at bounding box center [202, 141] width 274 height 58
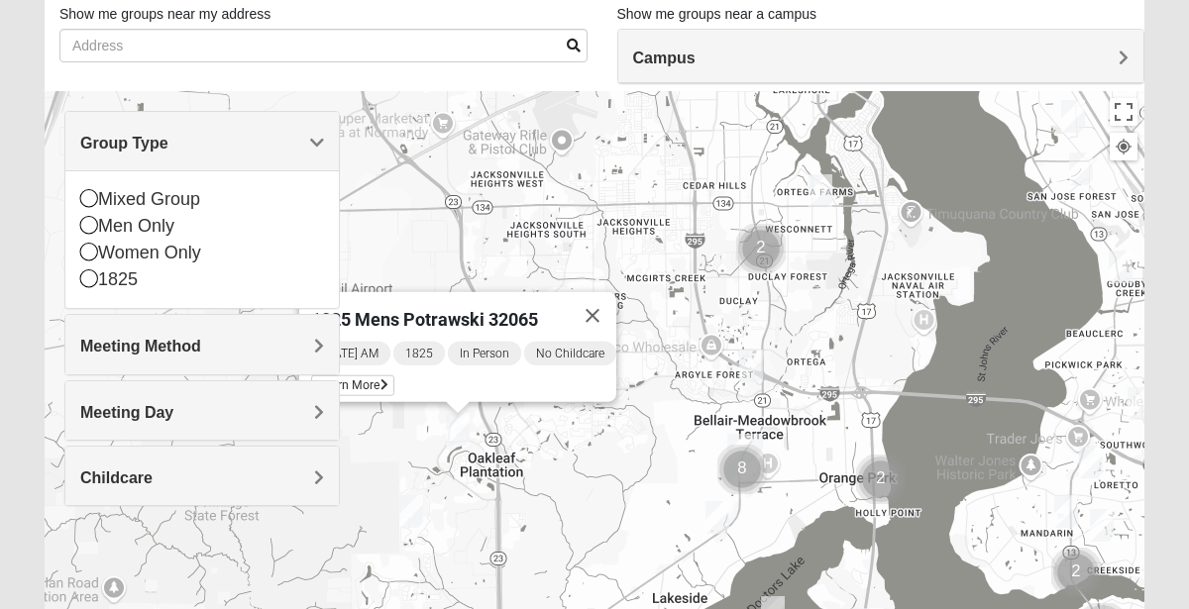
click at [199, 180] on div "Mixed Group Men Only Women Only 1825" at bounding box center [202, 239] width 274 height 138
click at [205, 203] on div "Mixed Group" at bounding box center [202, 199] width 244 height 27
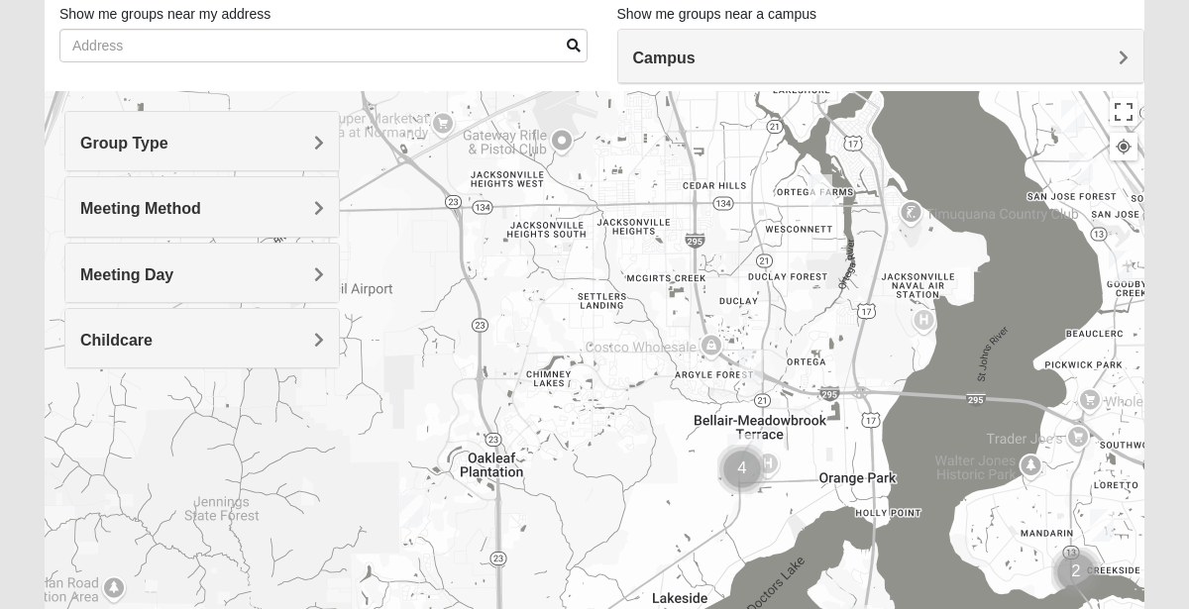
click at [756, 366] on img "Mixed Trudell 32244" at bounding box center [751, 366] width 40 height 49
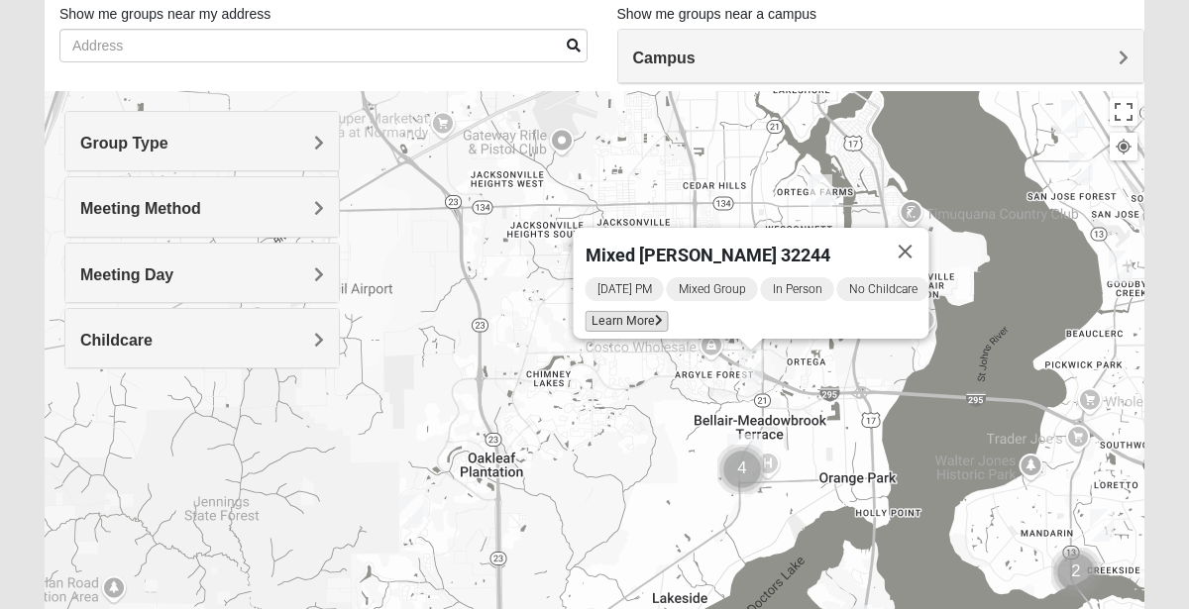
click at [627, 311] on span "Learn More" at bounding box center [627, 321] width 83 height 21
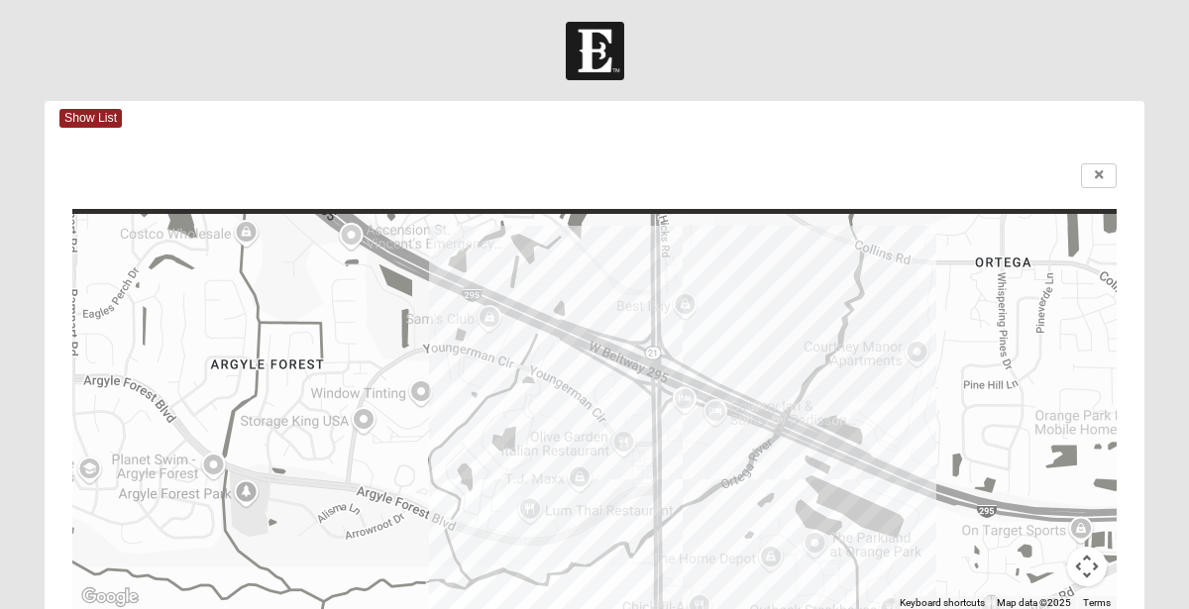
scroll to position [0, 0]
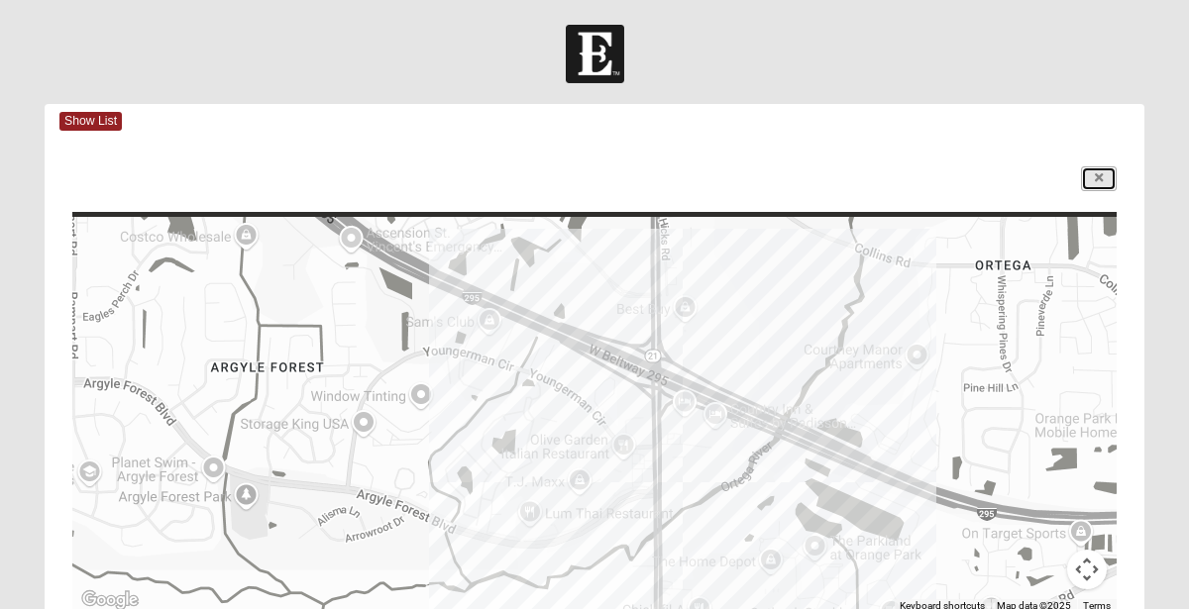
click at [1110, 173] on link at bounding box center [1099, 178] width 36 height 25
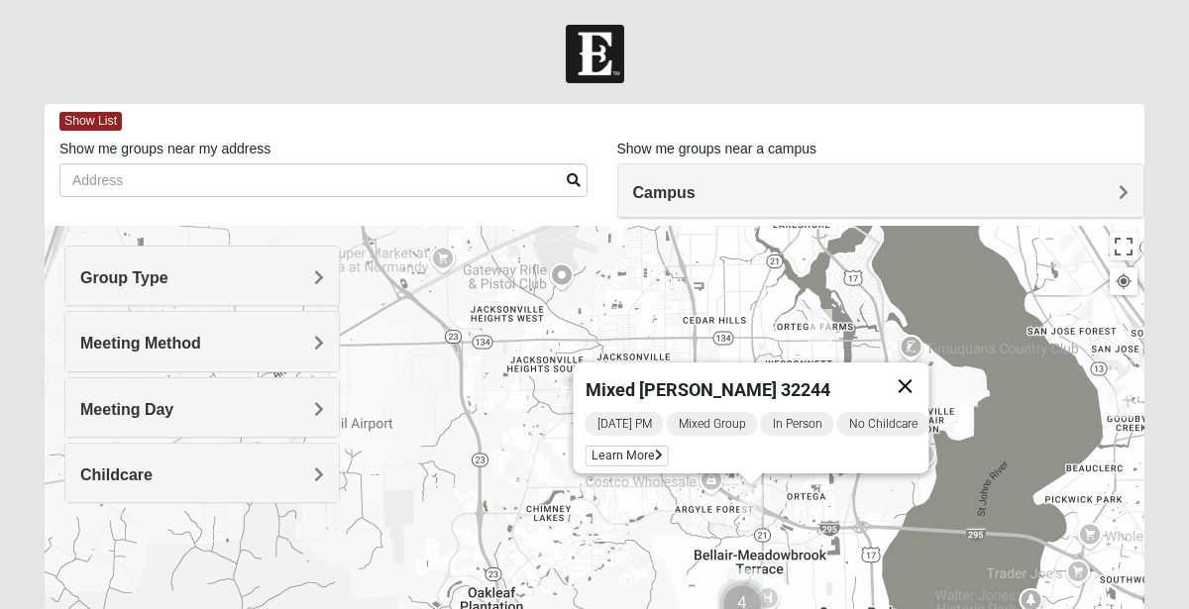
click at [930, 375] on button "Close" at bounding box center [906, 387] width 48 height 48
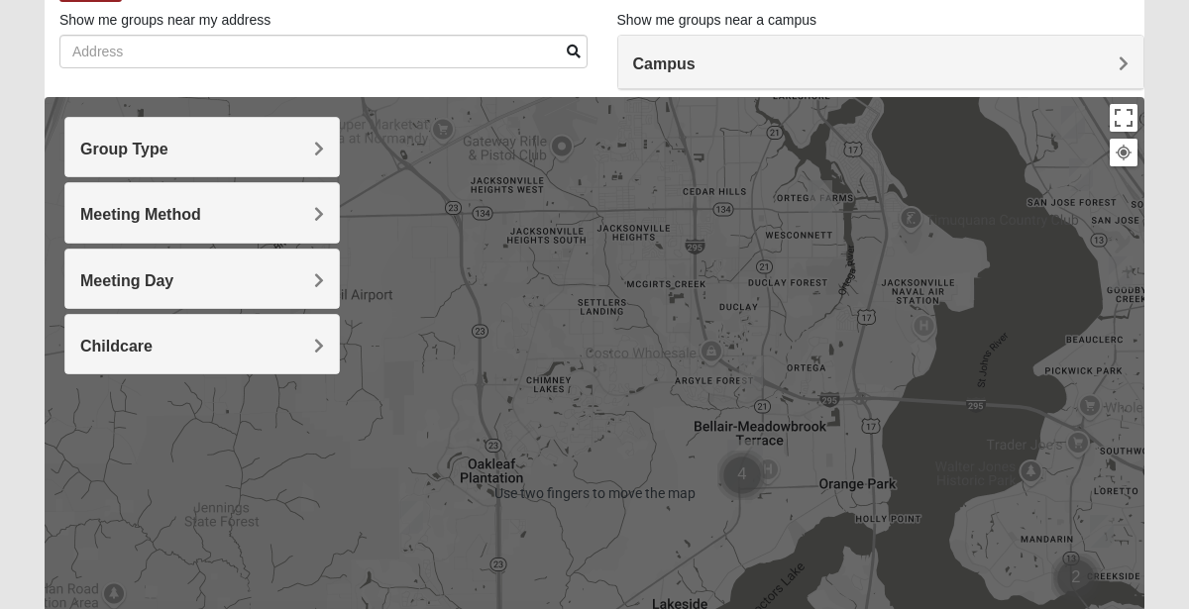
scroll to position [130, 0]
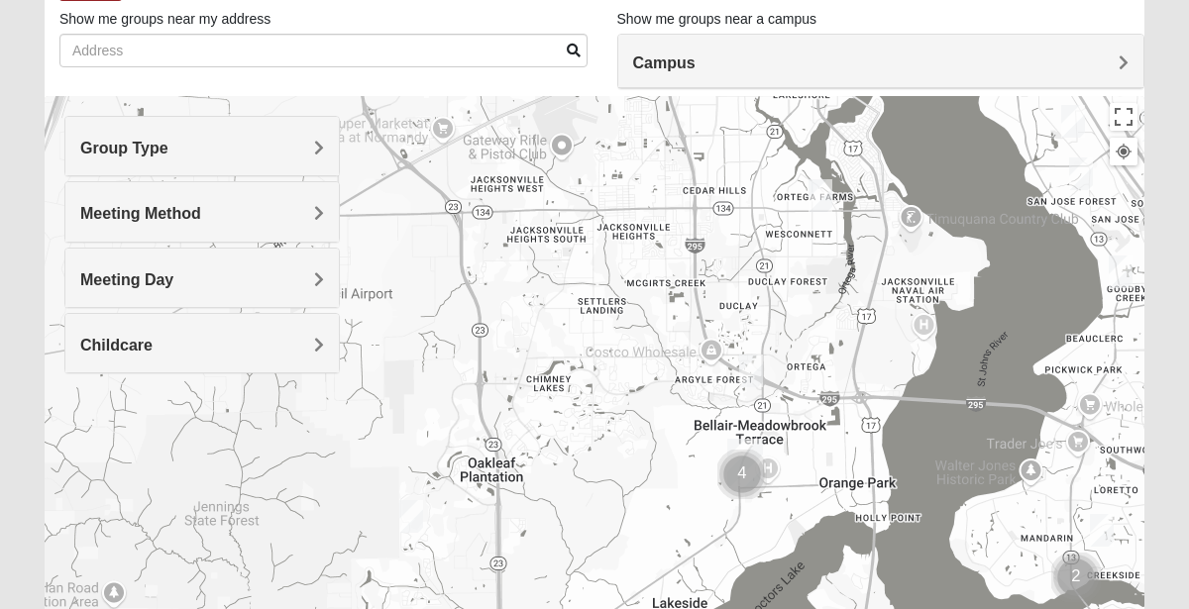
click at [405, 517] on img "Mixed Newton 32065" at bounding box center [411, 517] width 40 height 49
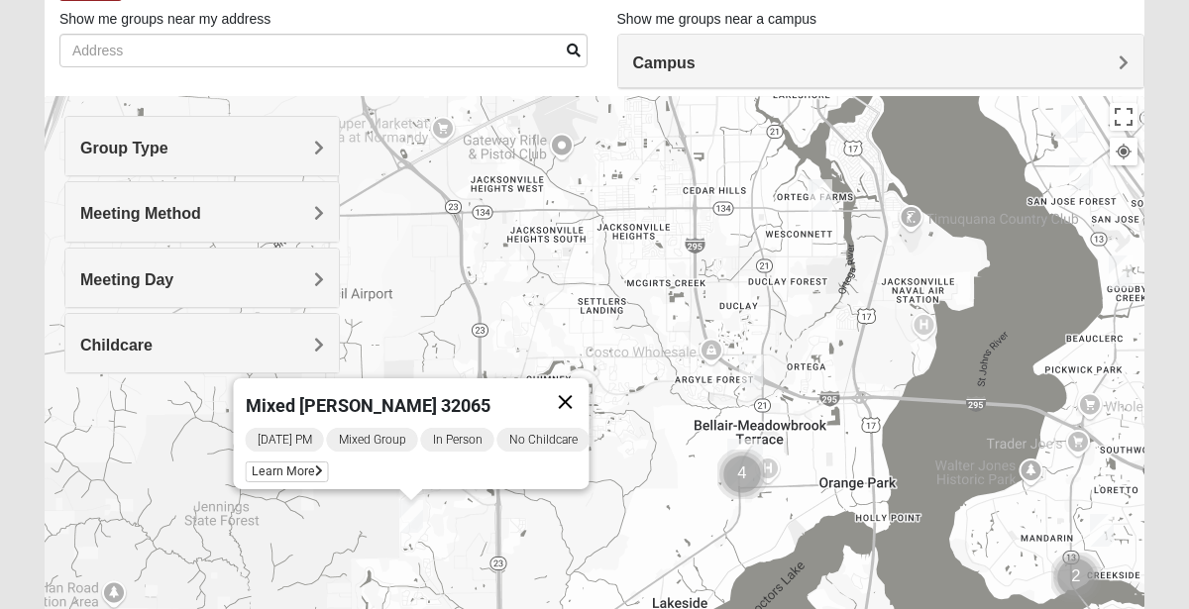
click at [584, 386] on button "Close" at bounding box center [566, 403] width 48 height 48
